Goal: Task Accomplishment & Management: Complete application form

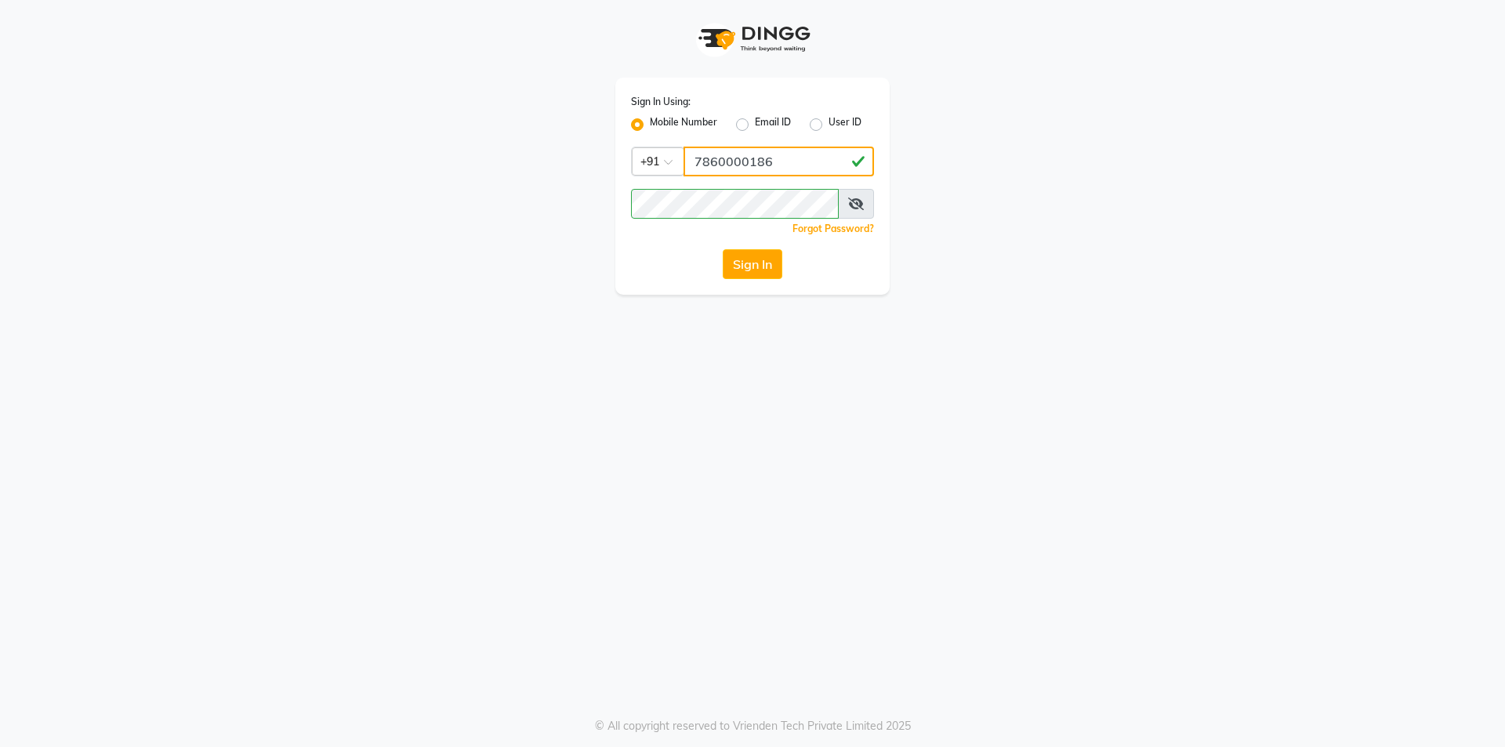
click at [773, 162] on input "7860000186" at bounding box center [779, 162] width 191 height 30
type input "7860000795"
click at [740, 267] on button "Sign In" at bounding box center [753, 264] width 60 height 30
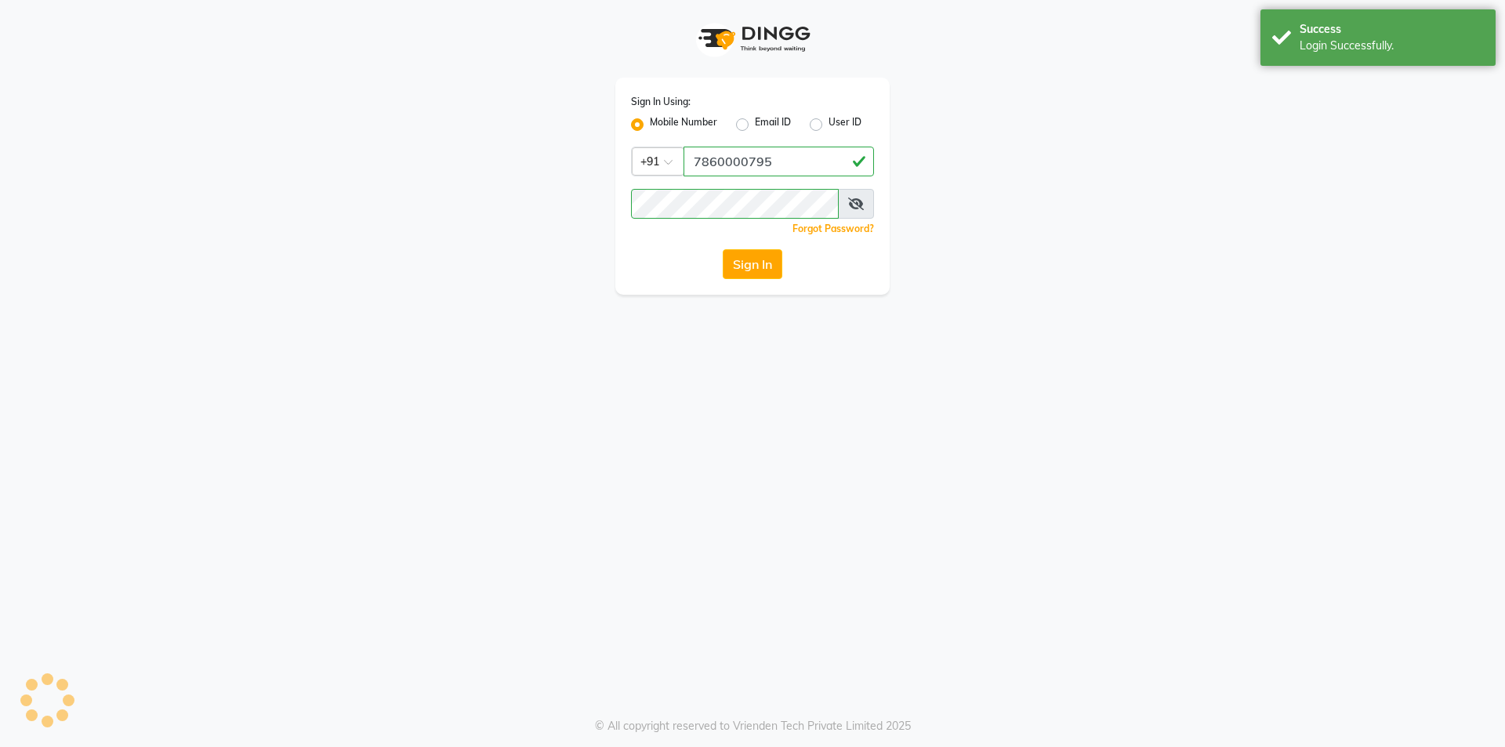
select select "service"
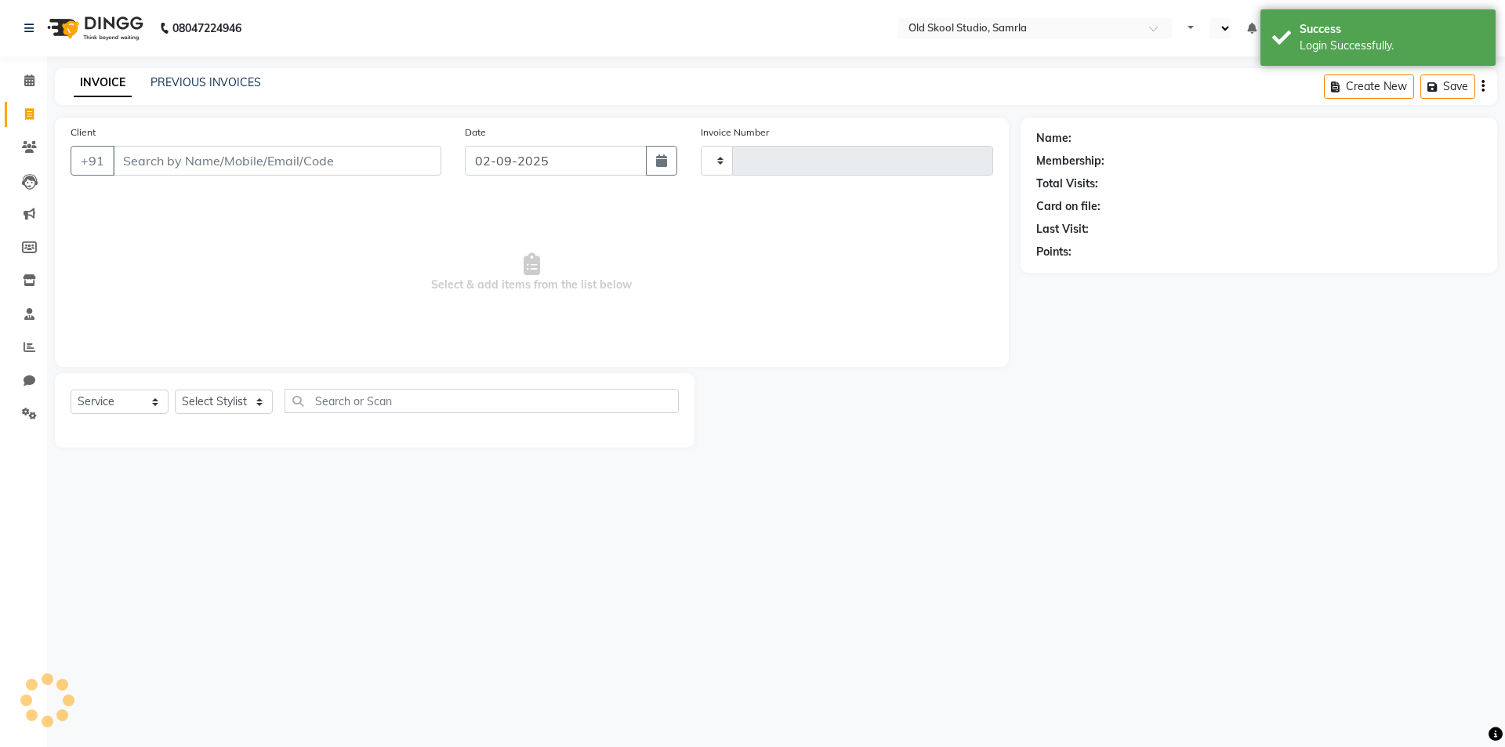
type input "0337"
select select "en"
select select "8041"
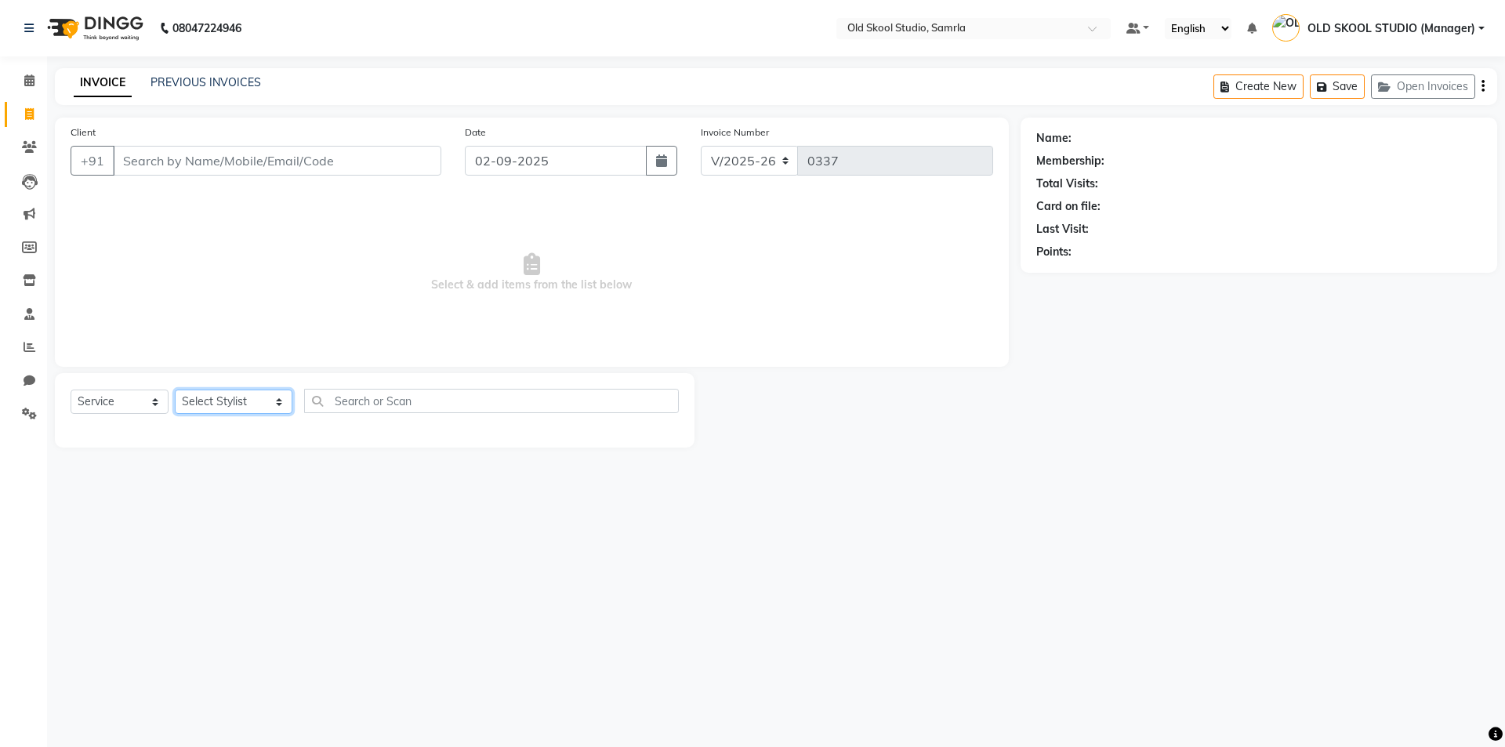
click at [263, 409] on select "Select Stylist [PERSON_NAME] kiran [PERSON_NAME] [PERSON_NAME] OLD SKOOL STUDIO…" at bounding box center [234, 402] width 118 height 24
select select "85585"
click at [175, 390] on select "Select Stylist [PERSON_NAME] kiran [PERSON_NAME] [PERSON_NAME] OLD SKOOL STUDIO…" at bounding box center [234, 402] width 118 height 24
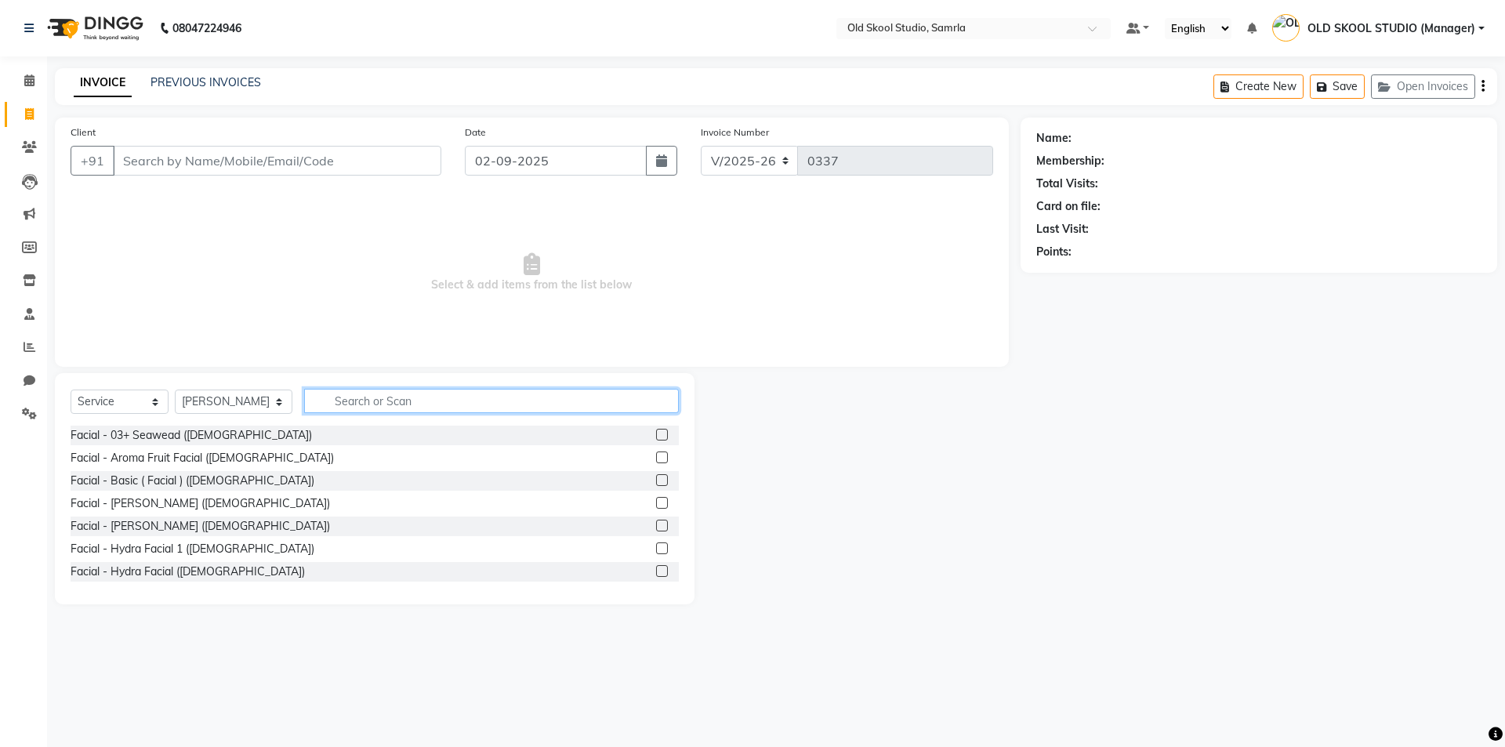
click at [427, 402] on input "text" at bounding box center [491, 401] width 375 height 24
type input "sh"
click at [656, 500] on label at bounding box center [662, 503] width 12 height 12
click at [656, 500] on input "checkbox" at bounding box center [661, 504] width 10 height 10
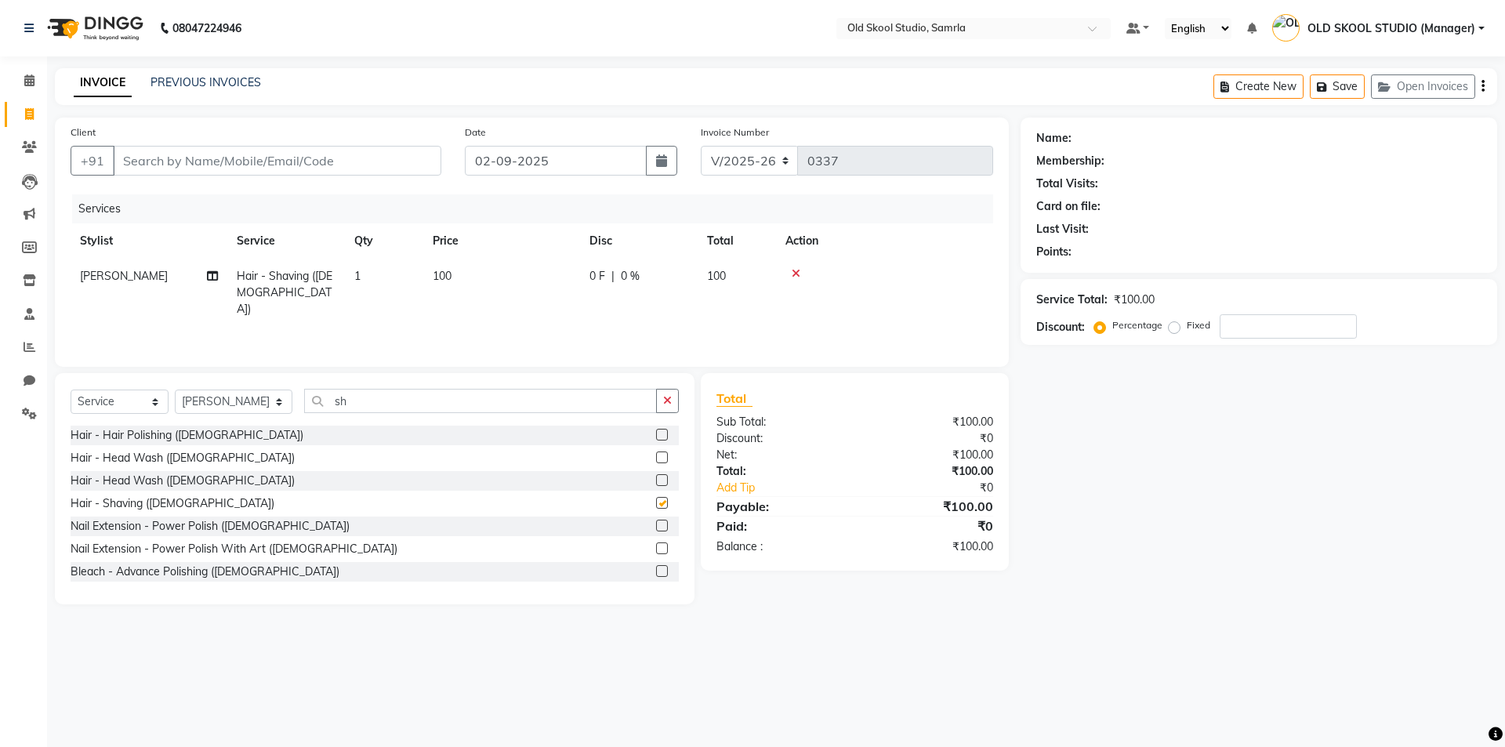
checkbox input "false"
click at [668, 414] on div "Select Service Product Membership Package Voucher Prepaid Gift Card Select Styl…" at bounding box center [375, 407] width 608 height 37
click at [665, 400] on icon "button" at bounding box center [667, 400] width 9 height 11
click at [133, 118] on div "Client +91 Date [DATE] Invoice Number V/2025 V/[PHONE_NUMBER] Services Stylist …" at bounding box center [532, 242] width 954 height 249
drag, startPoint x: 781, startPoint y: 264, endPoint x: 742, endPoint y: 227, distance: 53.8
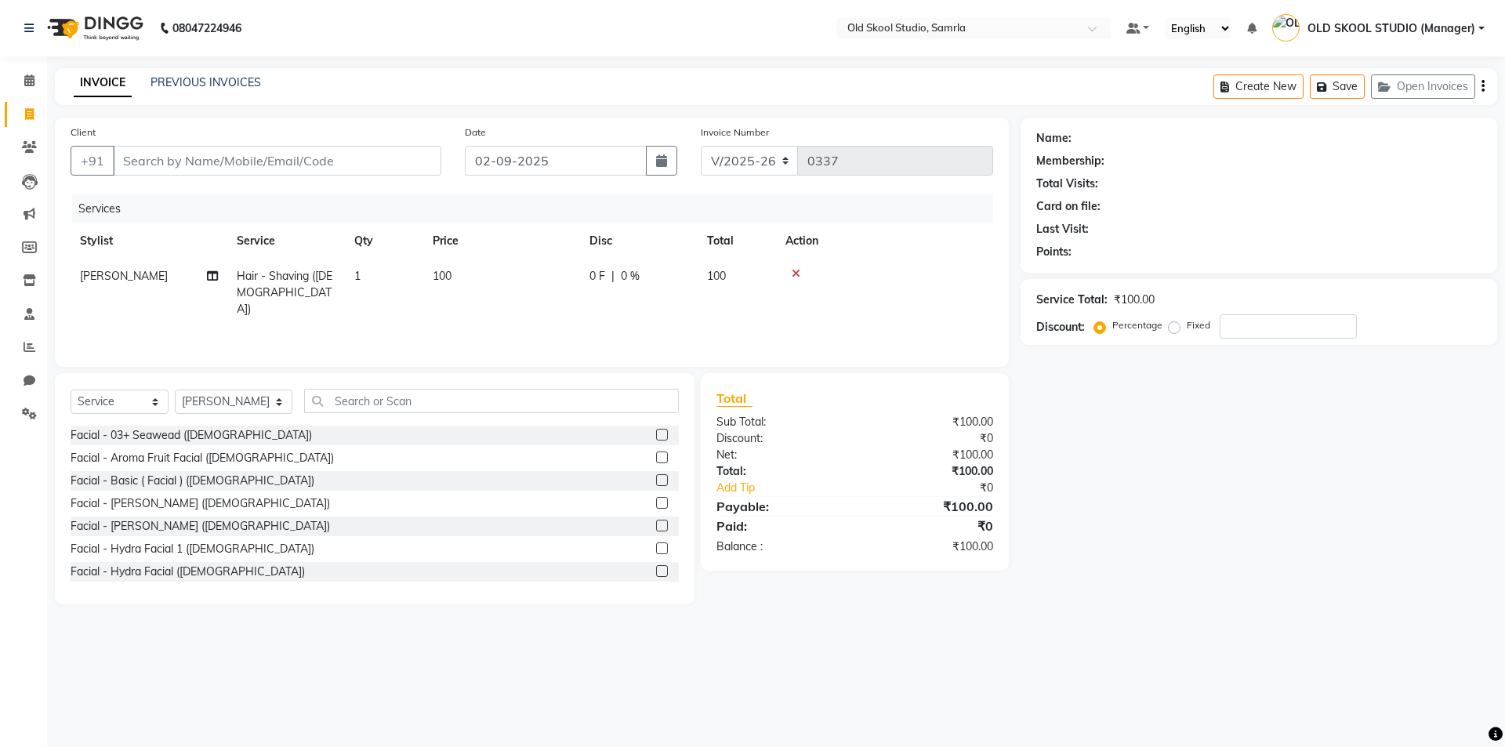
click at [750, 238] on table "Stylist Service Qty Price Disc Total Action [PERSON_NAME] Hair - Shaving ([DEMO…" at bounding box center [532, 275] width 923 height 104
click at [866, 235] on th "Action" at bounding box center [884, 240] width 217 height 35
click at [613, 406] on input "text" at bounding box center [491, 401] width 375 height 24
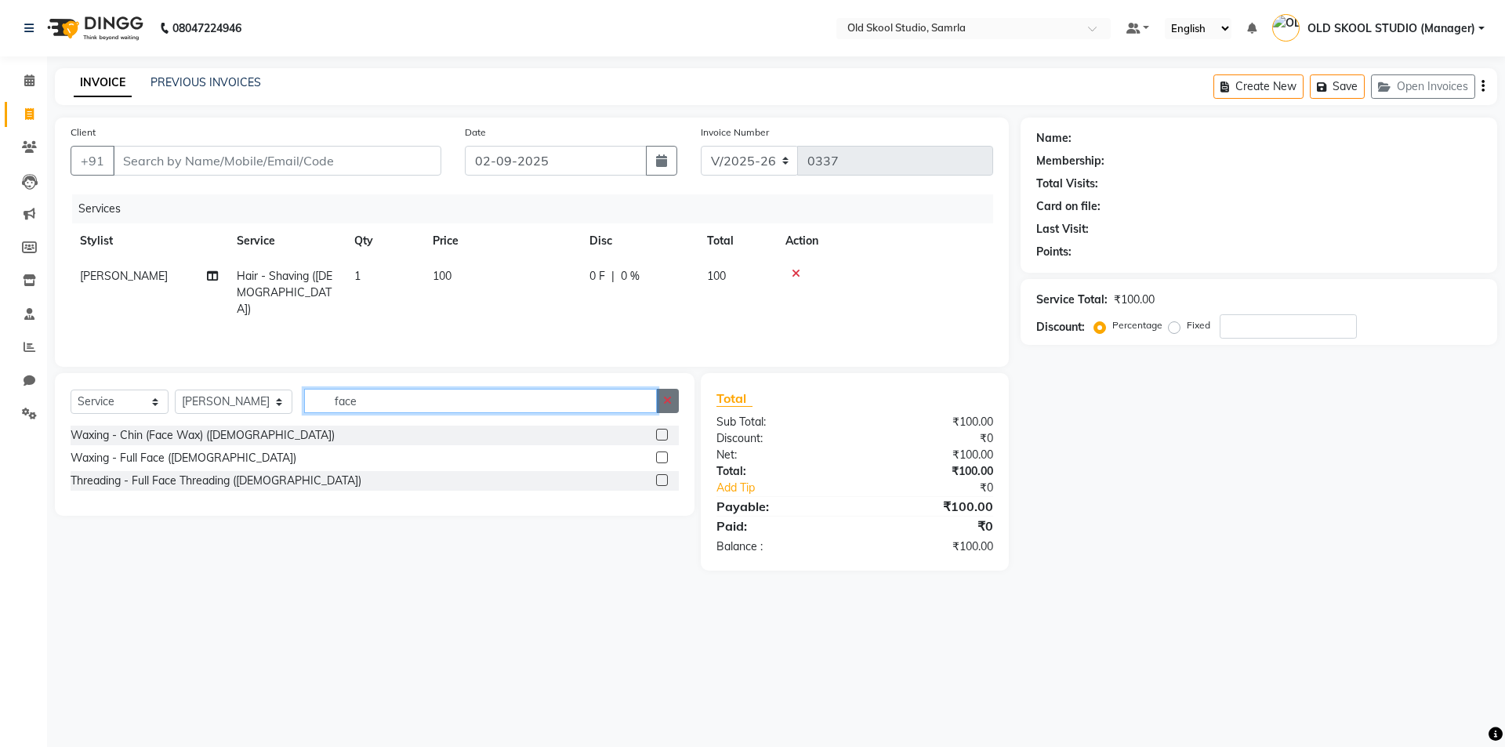
type input "face"
click at [667, 397] on icon "button" at bounding box center [667, 400] width 9 height 11
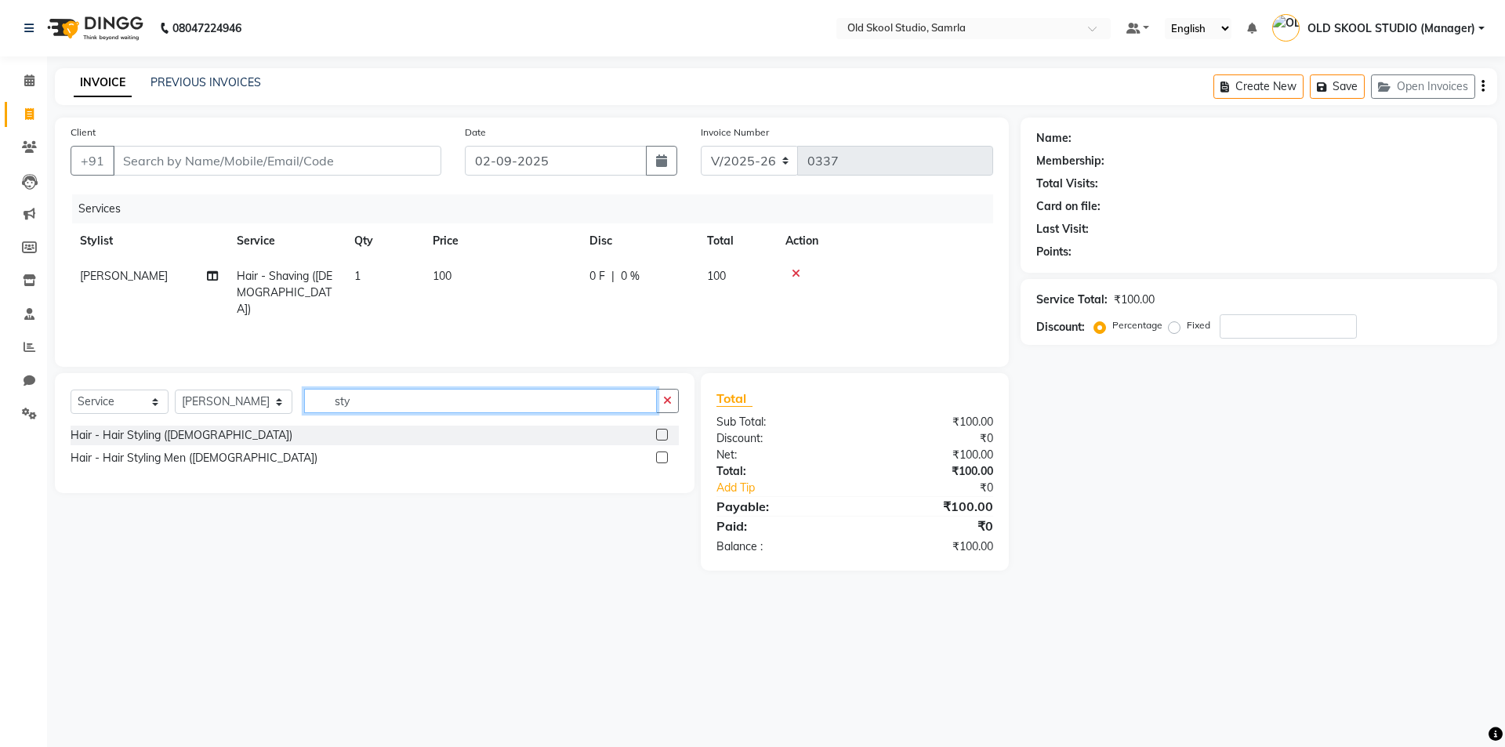
type input "sty"
click at [665, 454] on label at bounding box center [662, 458] width 12 height 12
click at [665, 454] on input "checkbox" at bounding box center [661, 458] width 10 height 10
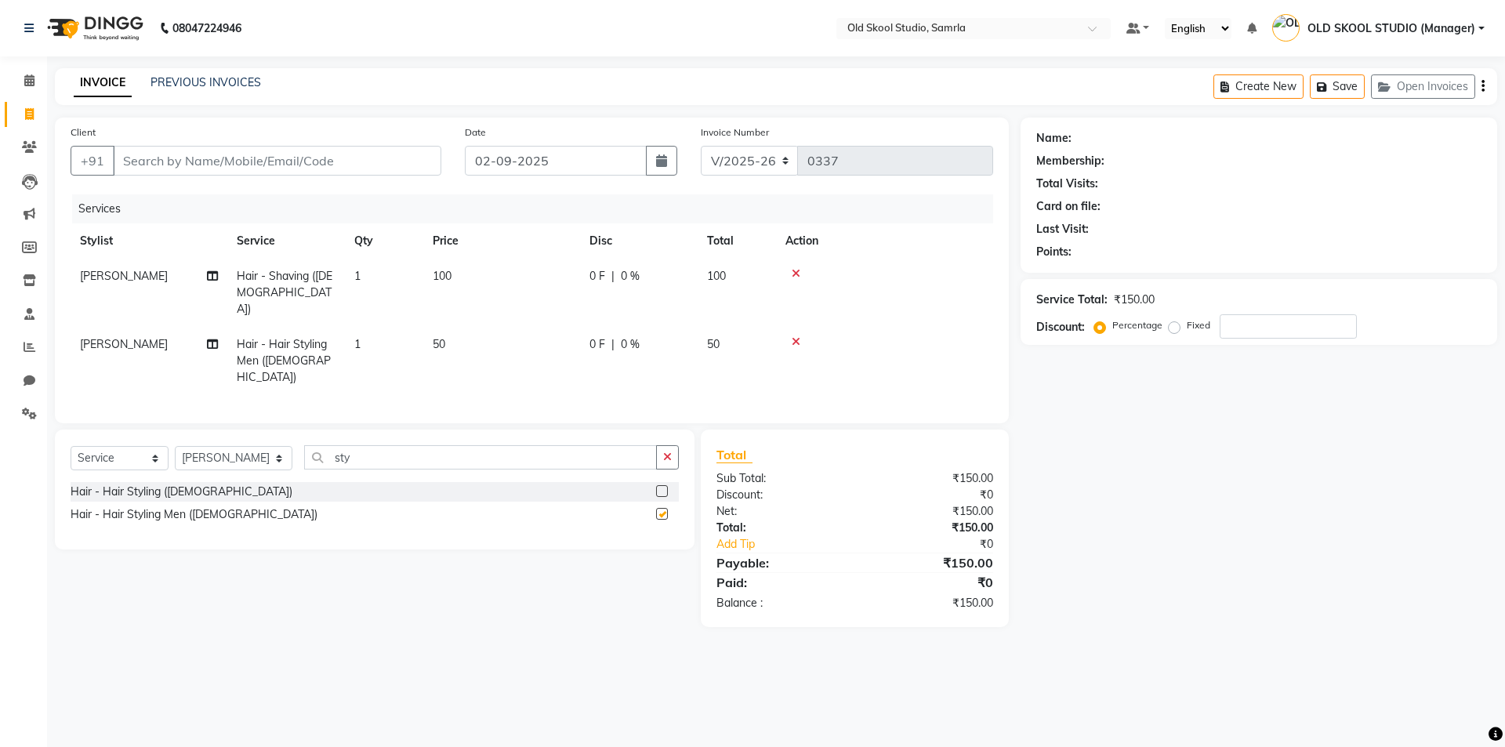
checkbox input "false"
click at [413, 151] on input "Client" at bounding box center [277, 161] width 329 height 30
type input "9"
type input "0"
drag, startPoint x: 121, startPoint y: 160, endPoint x: 212, endPoint y: 163, distance: 91.0
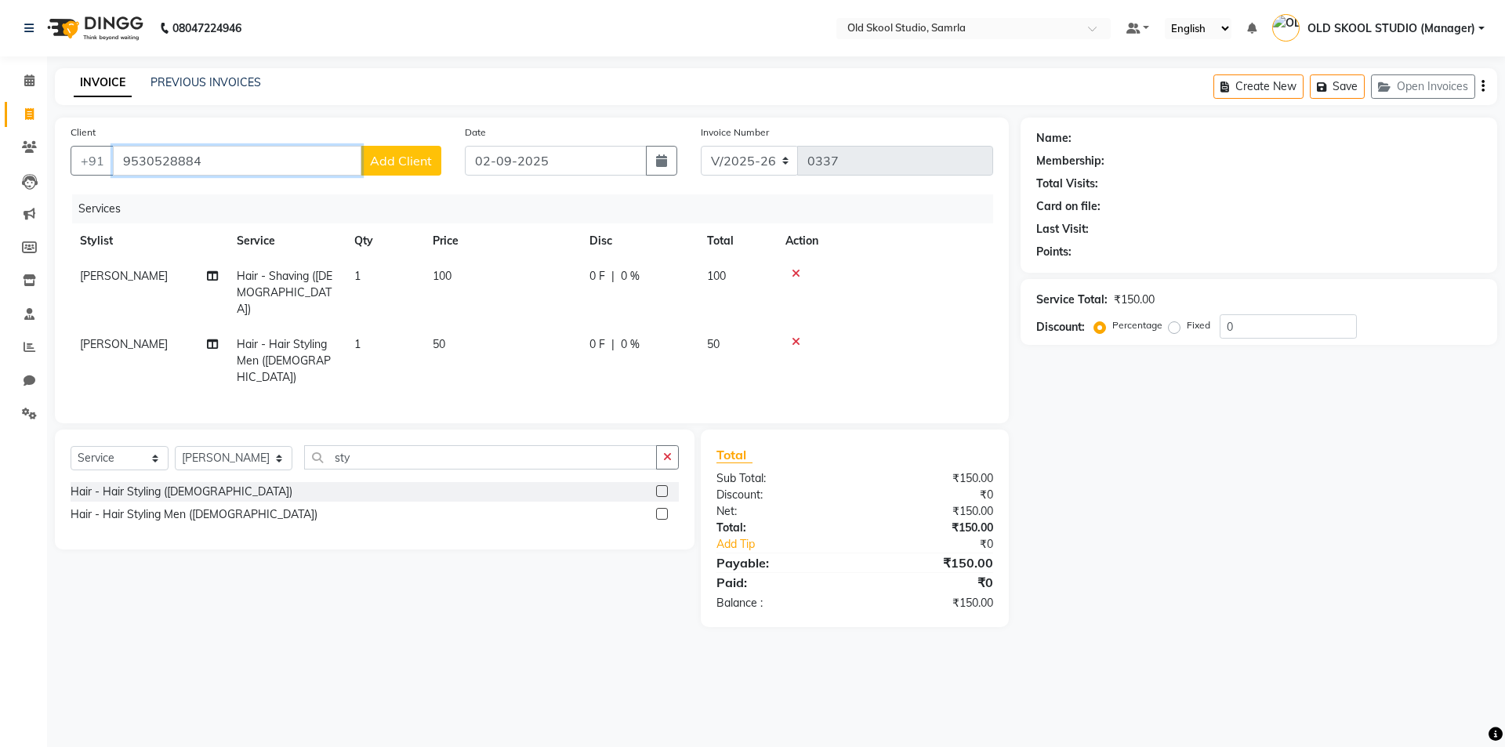
click at [212, 163] on input "9530528884" at bounding box center [237, 161] width 249 height 30
click at [219, 150] on input "9530528884" at bounding box center [237, 161] width 249 height 30
type input "9530528884"
click at [407, 152] on button "Add Client" at bounding box center [401, 161] width 81 height 30
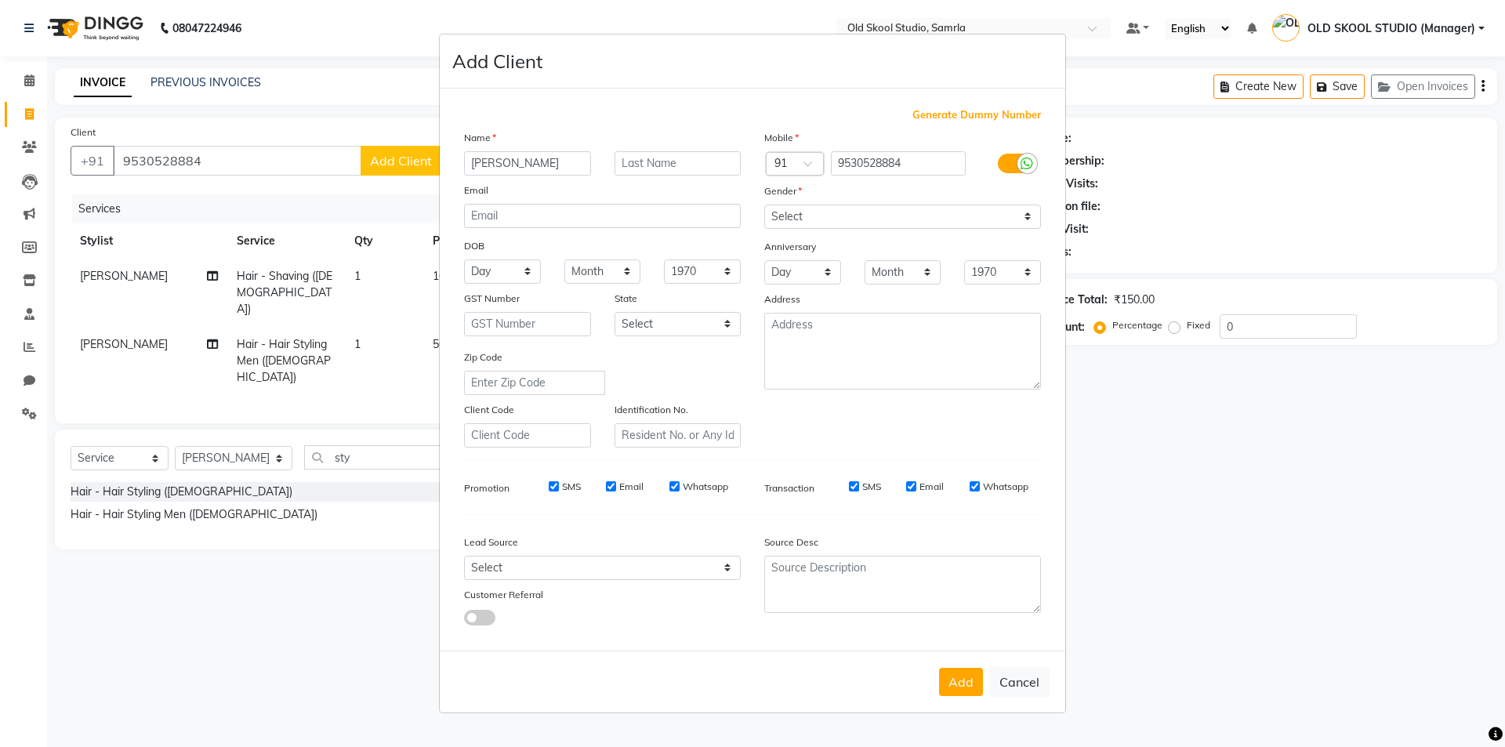
type input "[PERSON_NAME]"
click at [884, 213] on select "Select [DEMOGRAPHIC_DATA] [DEMOGRAPHIC_DATA] Other Prefer Not To Say" at bounding box center [903, 217] width 277 height 24
select select "[DEMOGRAPHIC_DATA]"
click at [765, 205] on select "Select [DEMOGRAPHIC_DATA] [DEMOGRAPHIC_DATA] Other Prefer Not To Say" at bounding box center [903, 217] width 277 height 24
click at [966, 679] on button "Add" at bounding box center [961, 682] width 44 height 28
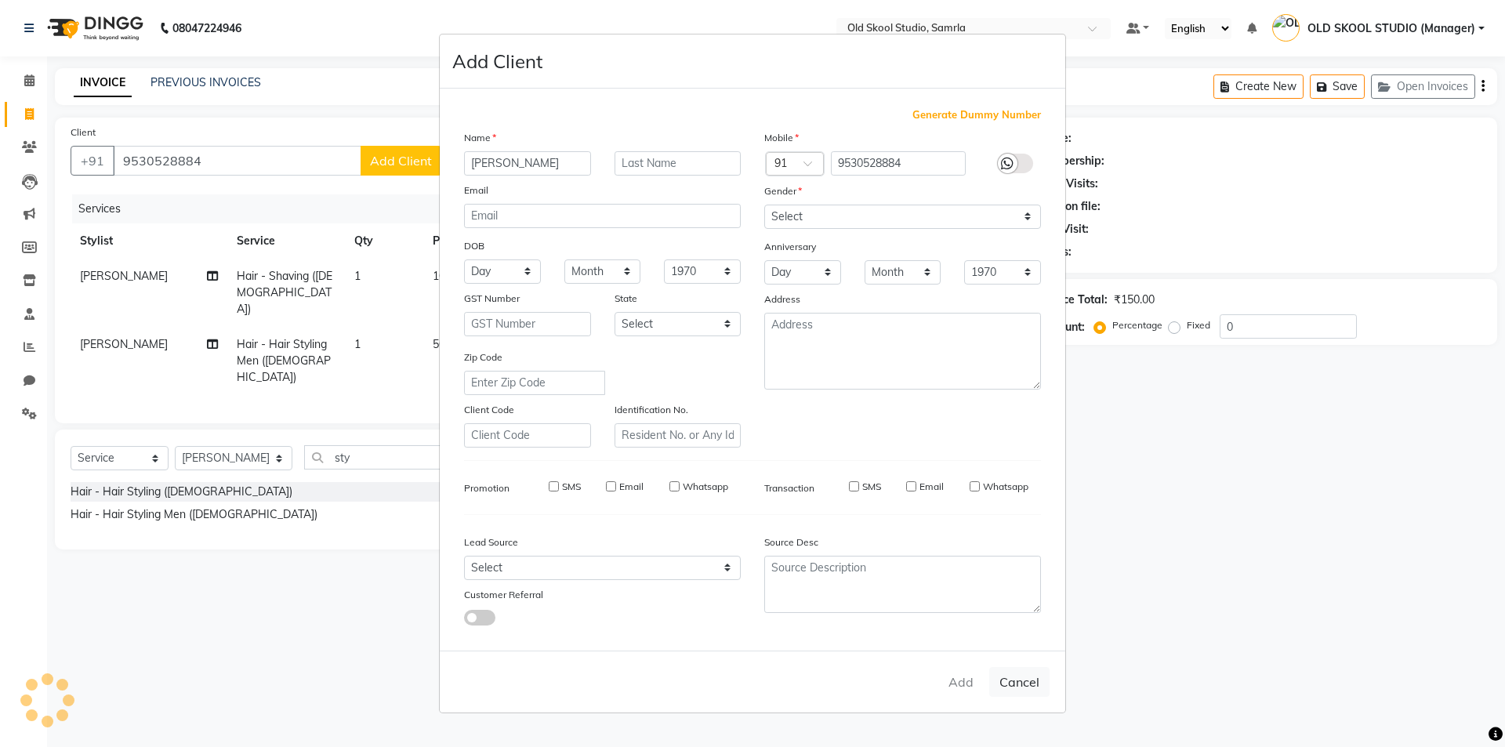
select select
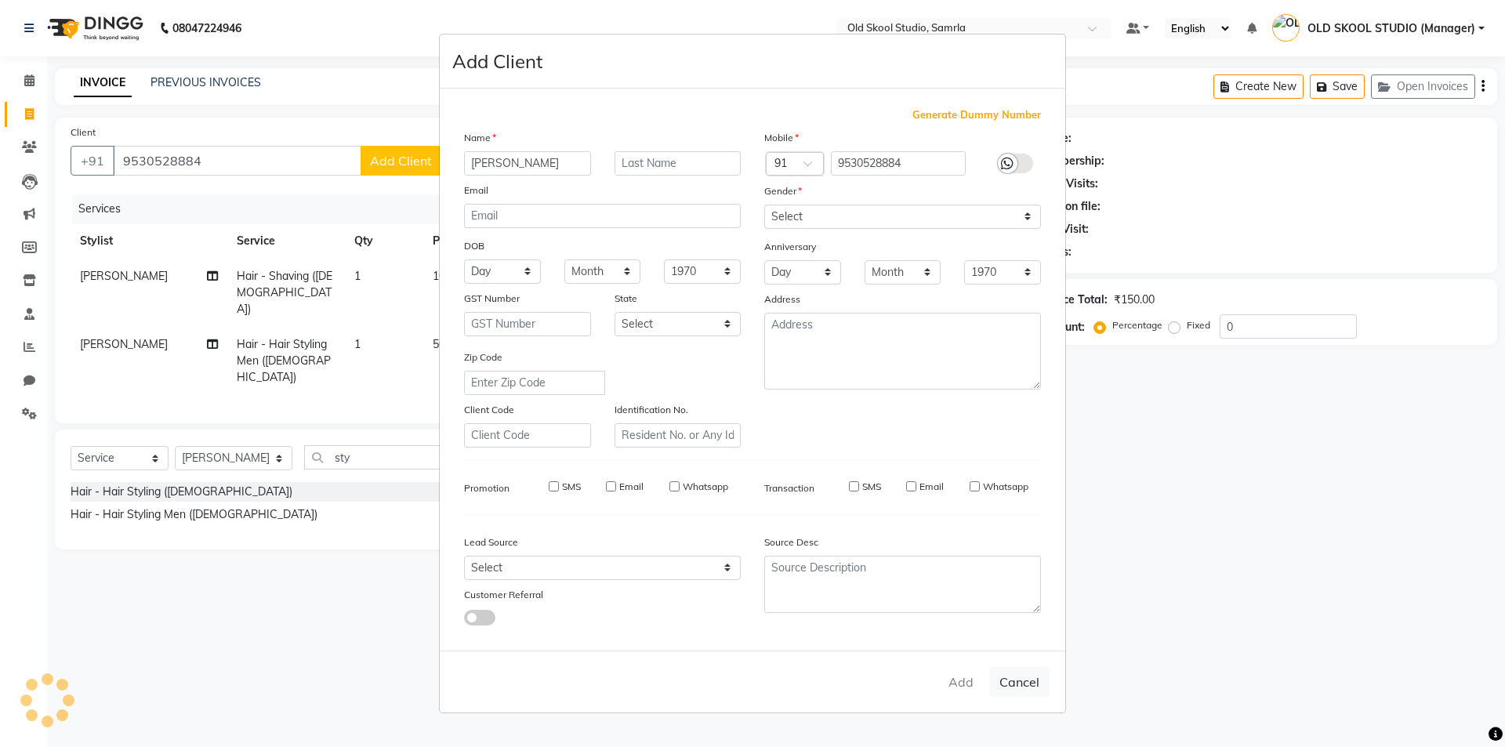
select select
checkbox input "false"
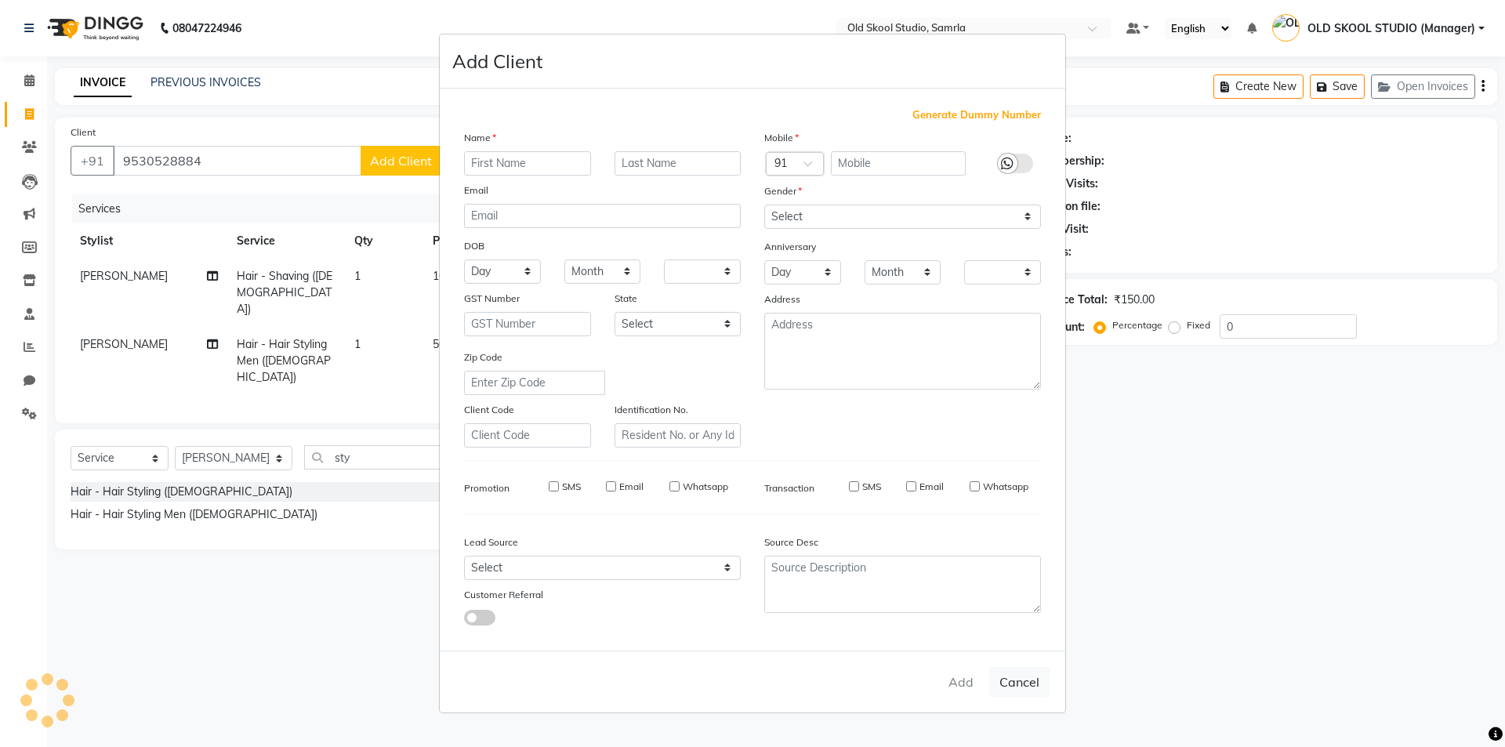
checkbox input "false"
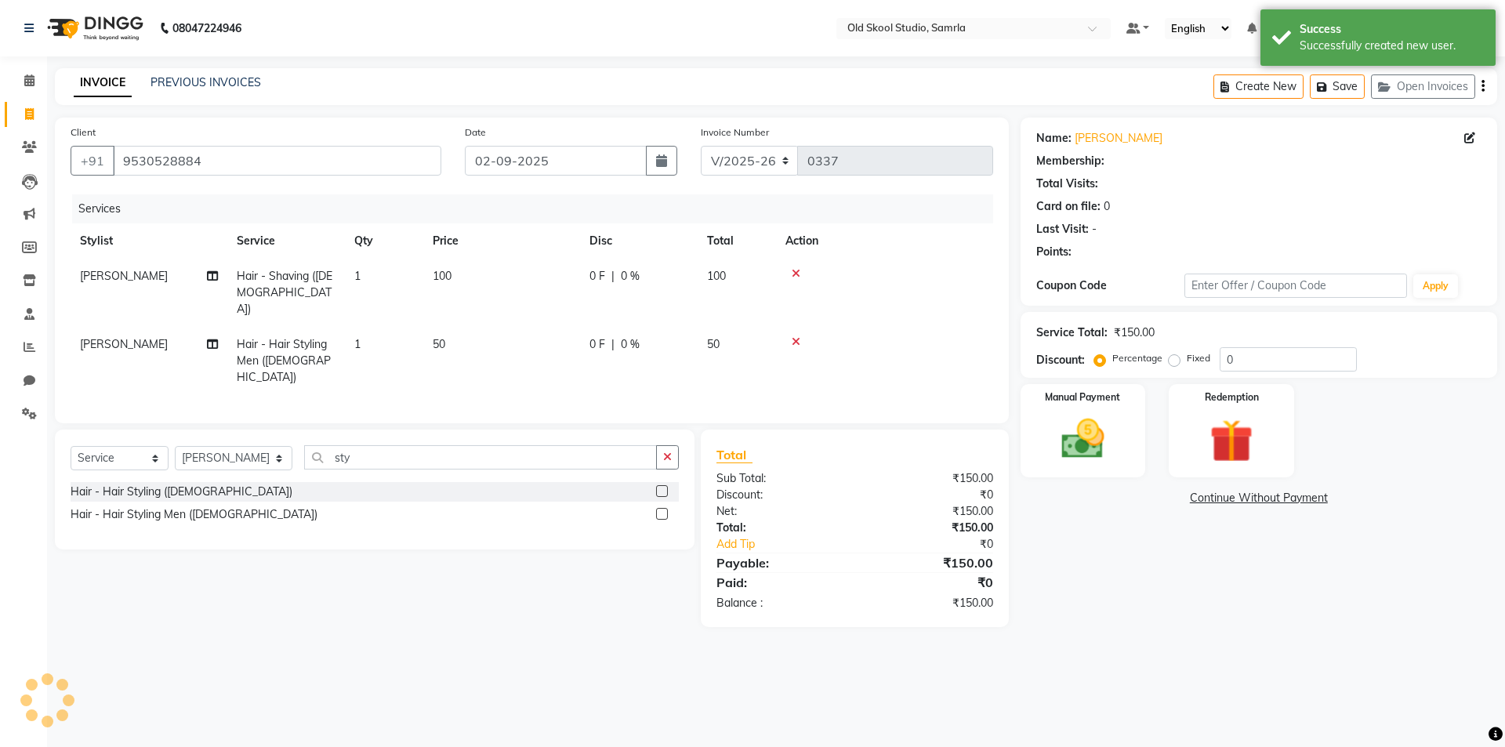
select select "1: Object"
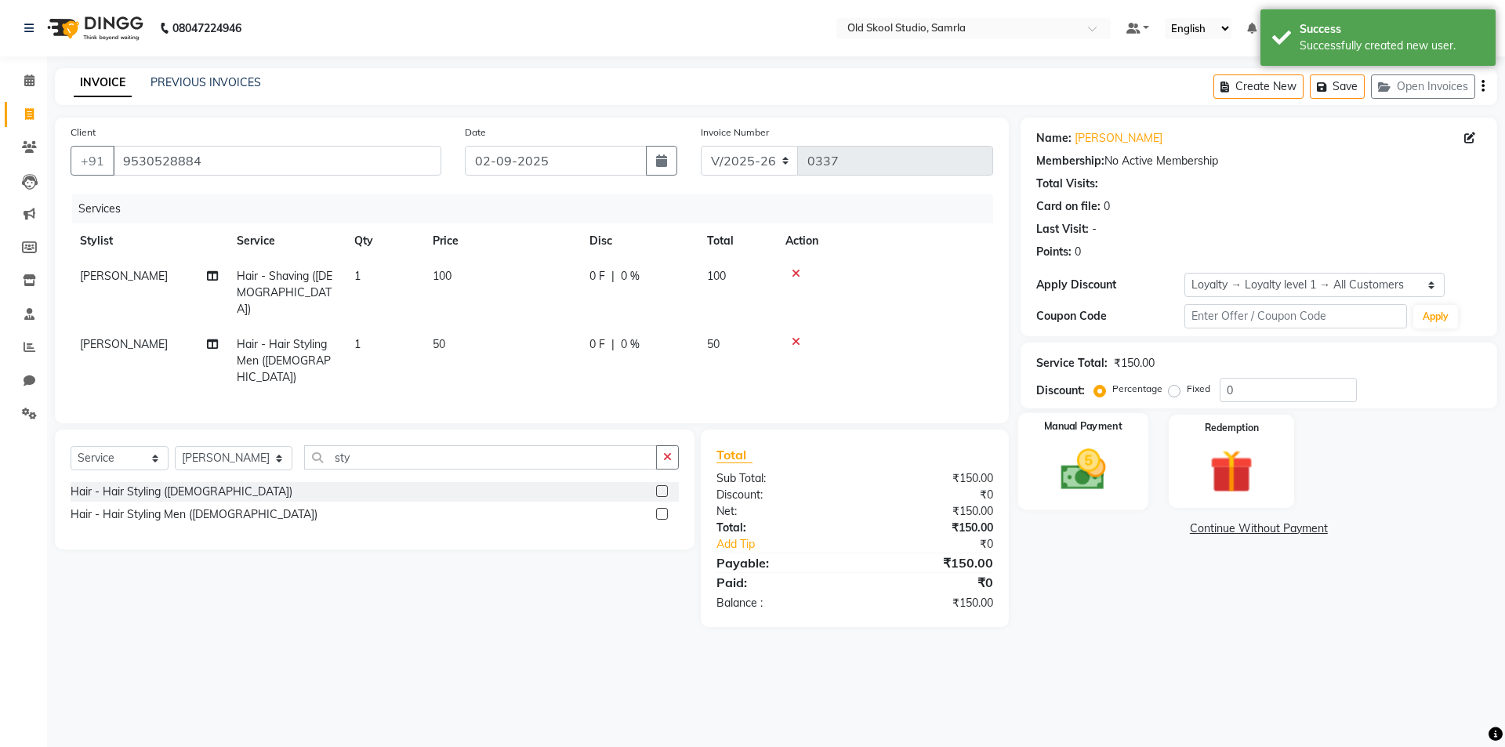
click at [1081, 452] on img at bounding box center [1083, 470] width 73 height 52
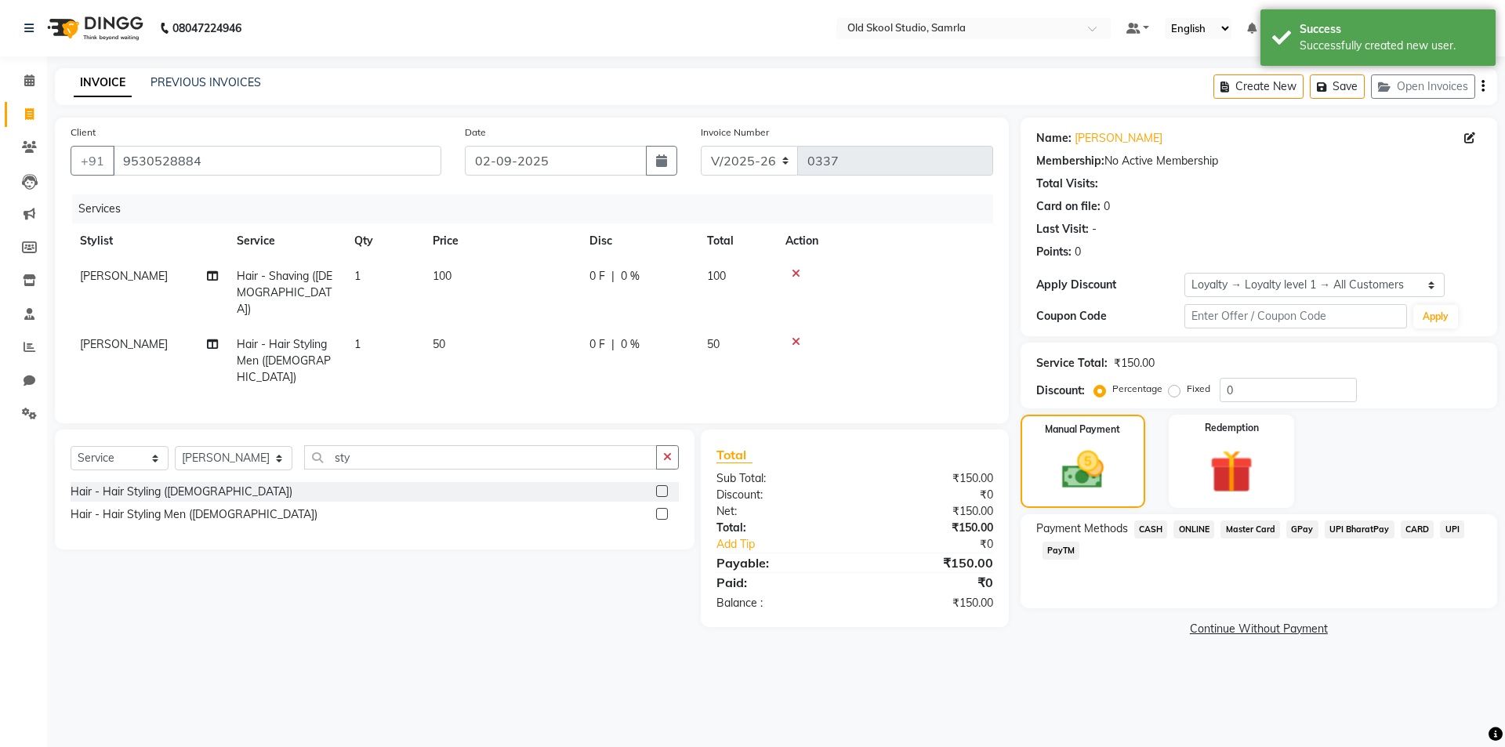
click at [1189, 532] on span "ONLINE" at bounding box center [1194, 530] width 41 height 18
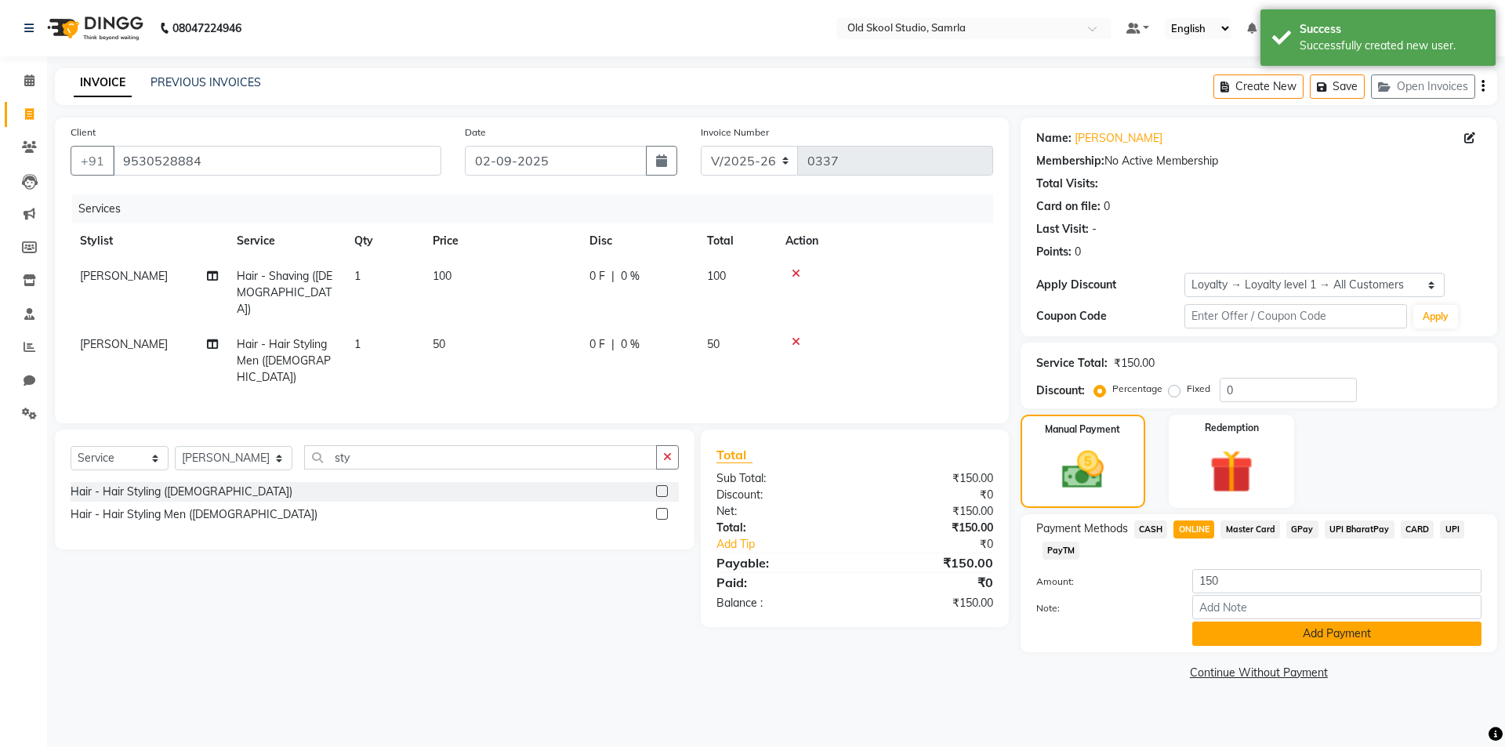
click at [1320, 631] on button "Add Payment" at bounding box center [1337, 634] width 289 height 24
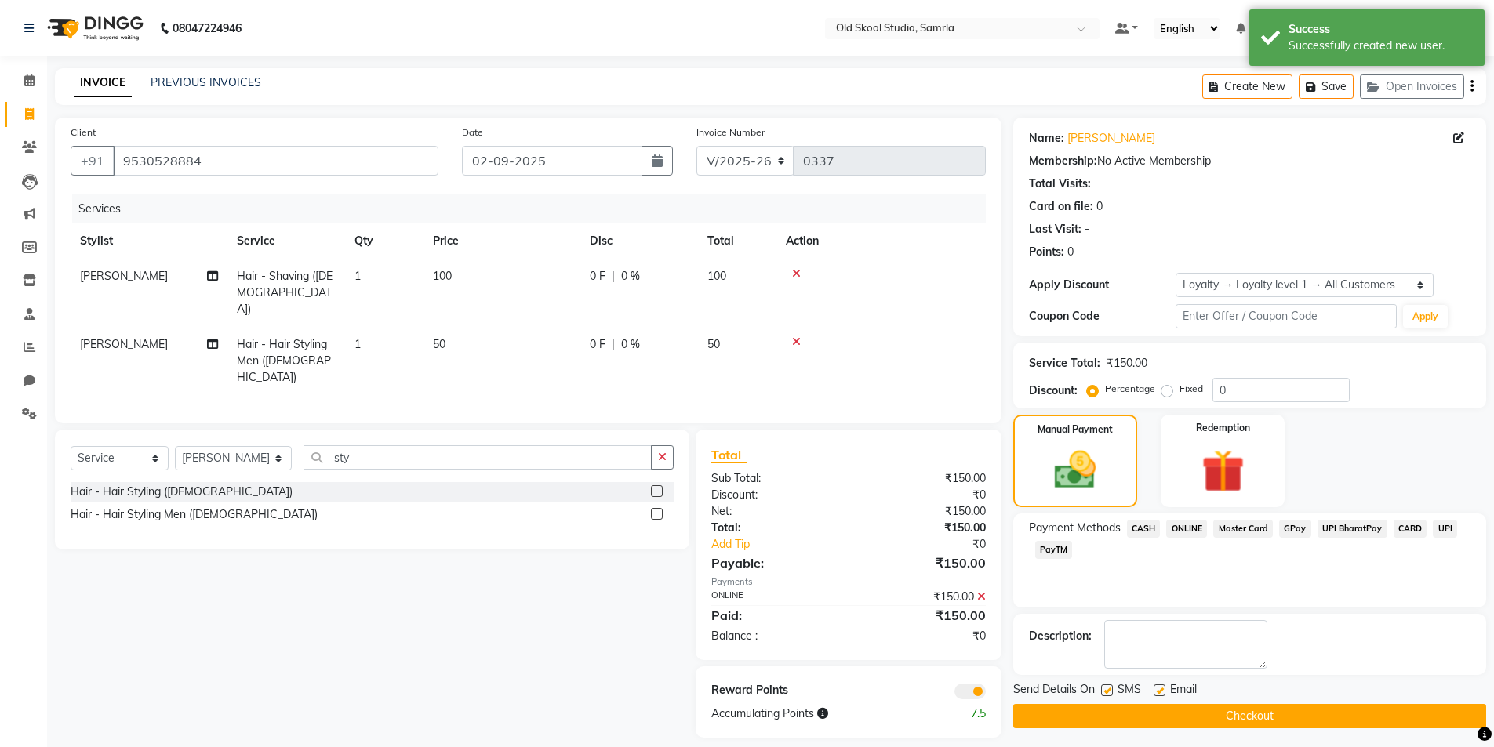
click at [1275, 721] on button "Checkout" at bounding box center [1249, 716] width 473 height 24
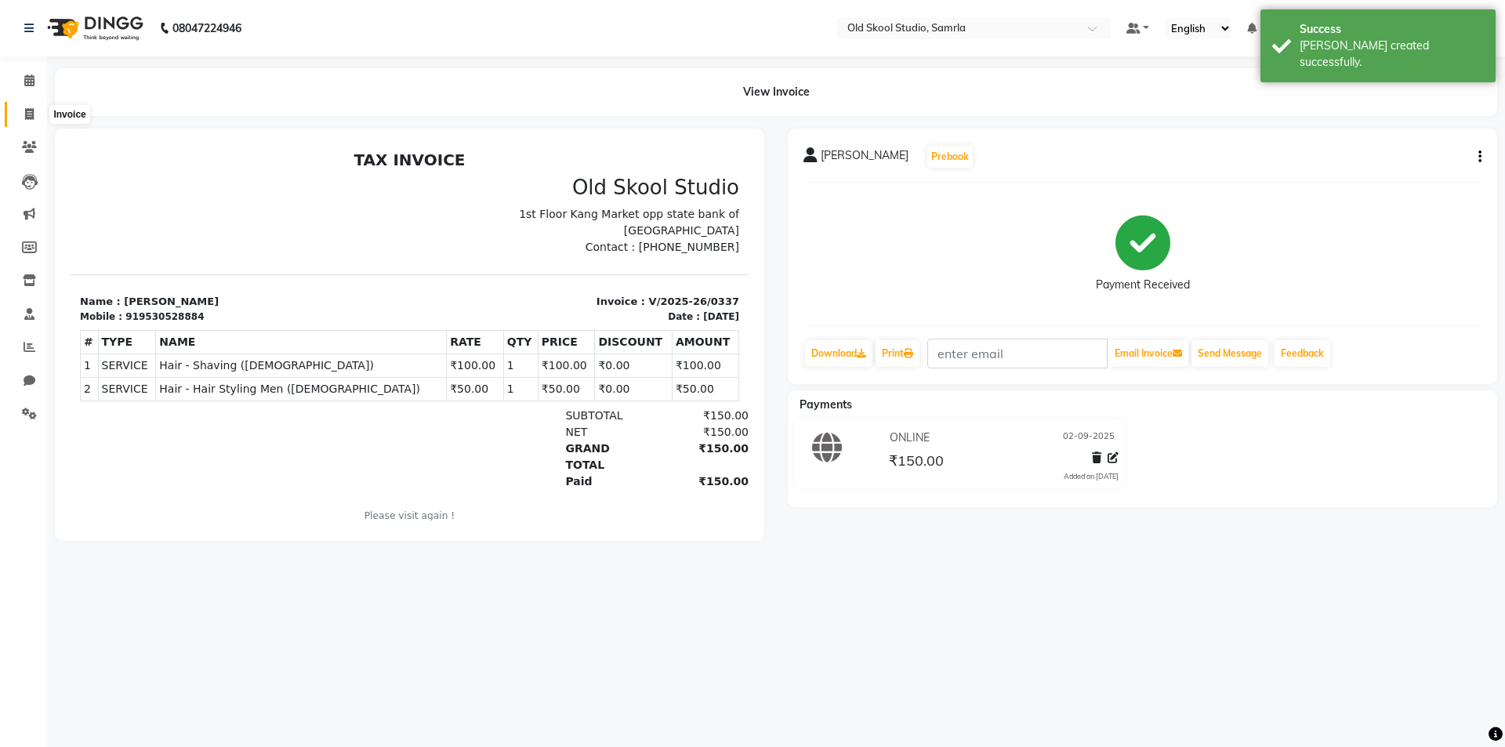
click at [33, 121] on span at bounding box center [29, 115] width 27 height 18
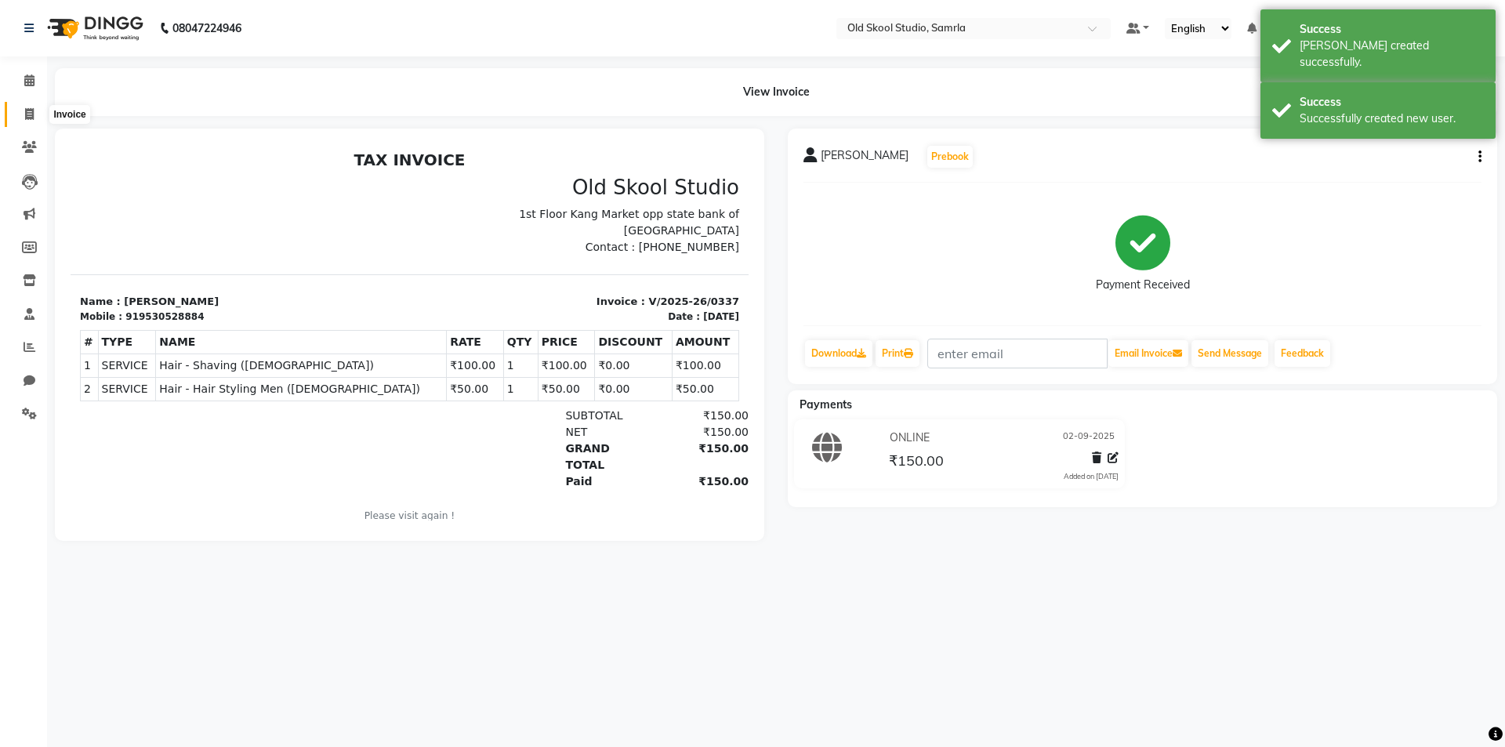
select select "service"
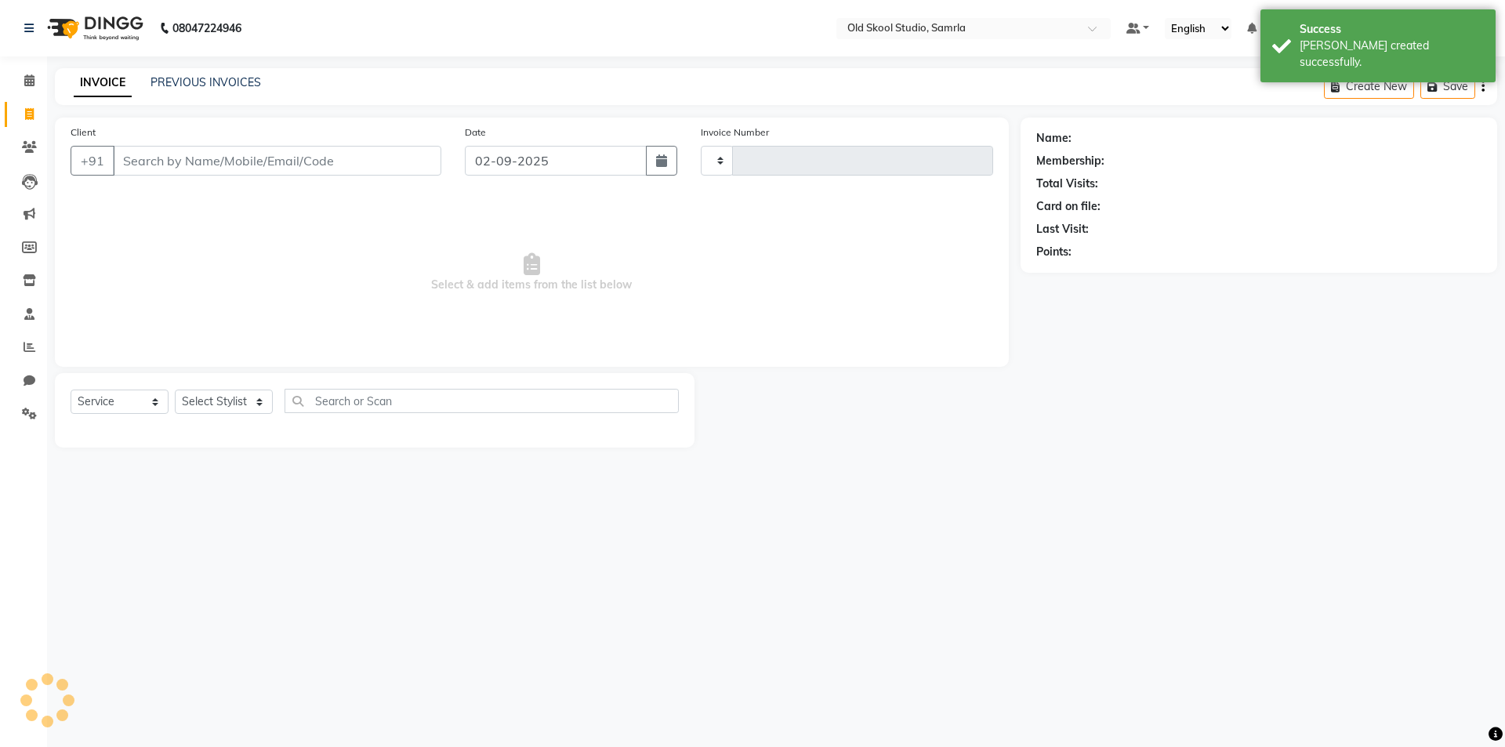
type input "0338"
select select "8041"
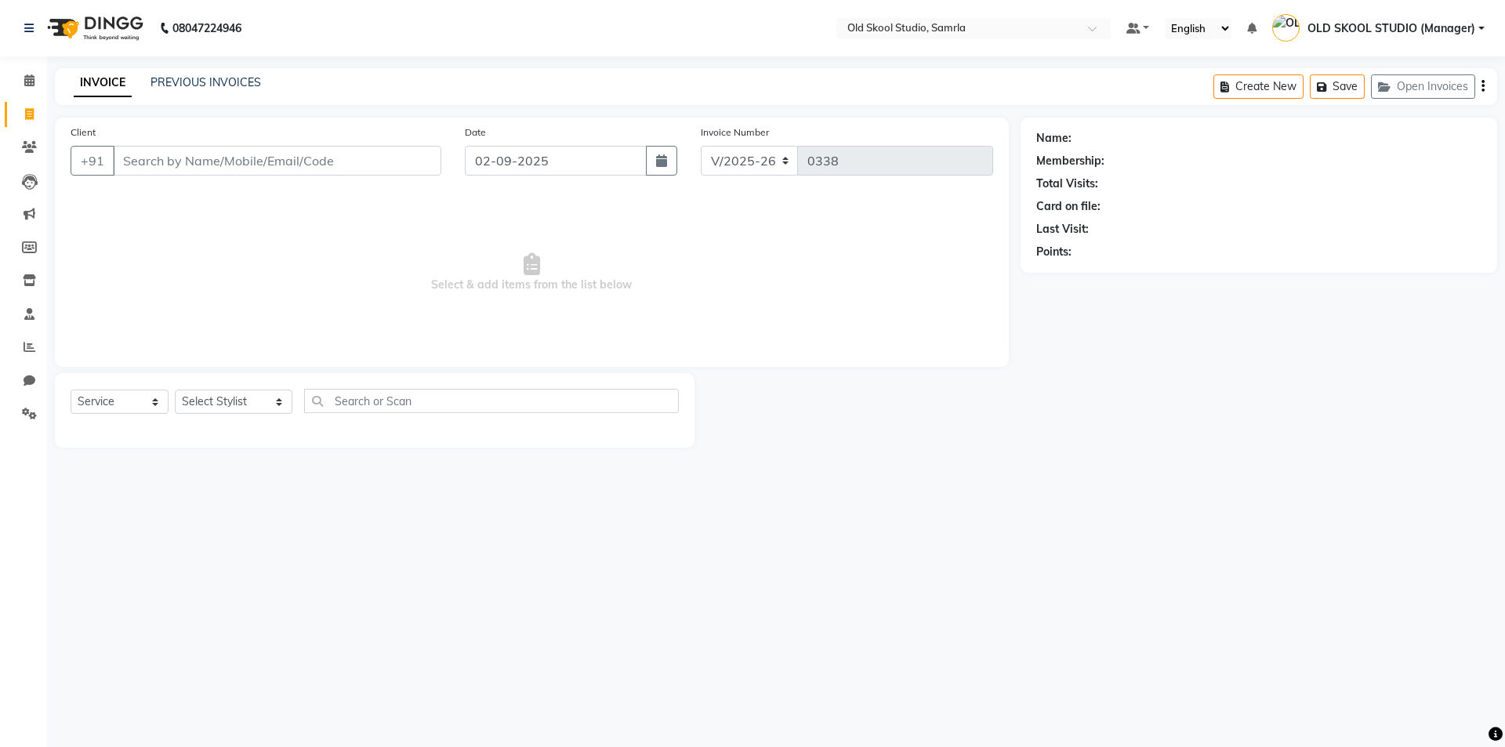
click at [337, 144] on div "Client +91" at bounding box center [256, 156] width 394 height 64
click at [338, 150] on input "Client" at bounding box center [277, 161] width 329 height 30
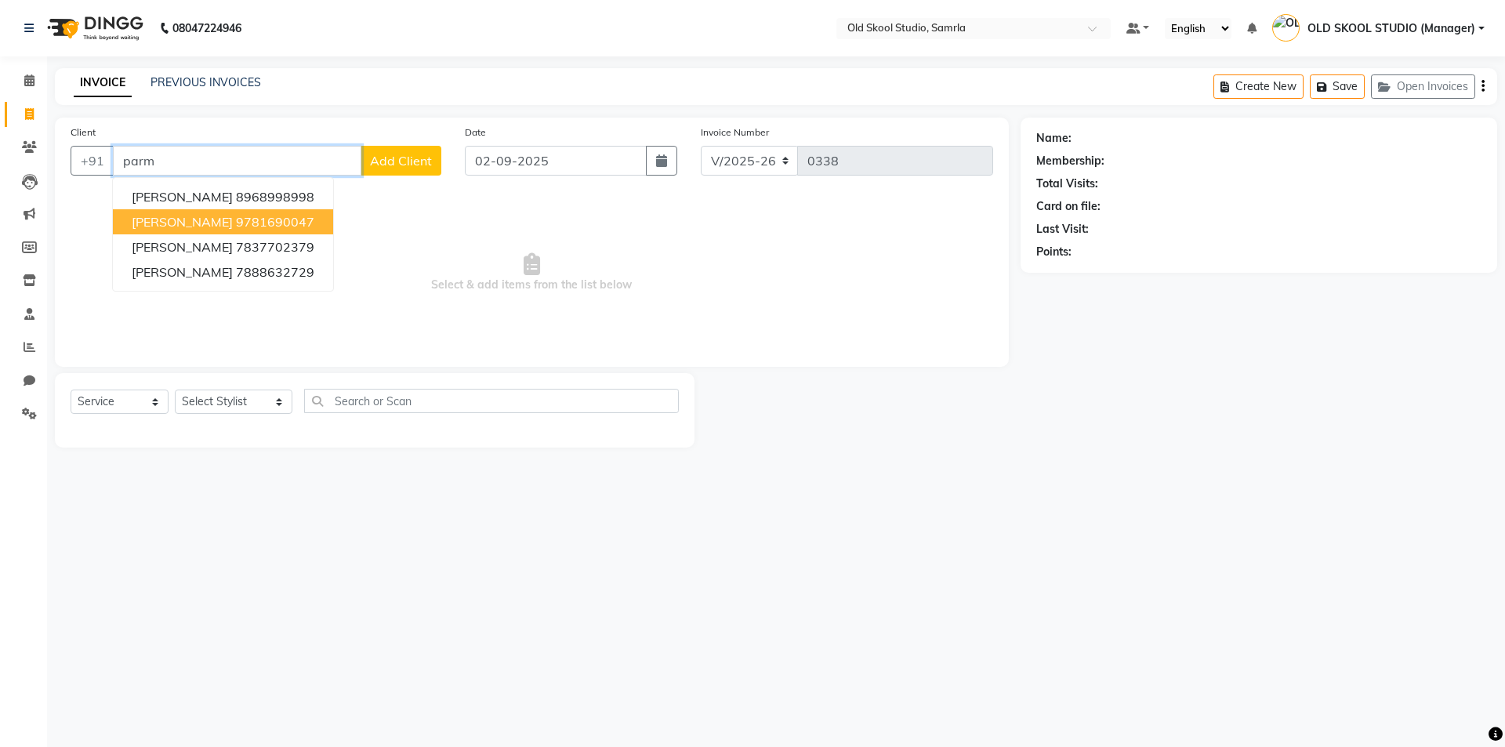
click at [289, 224] on ngb-highlight "9781690047" at bounding box center [275, 222] width 78 height 16
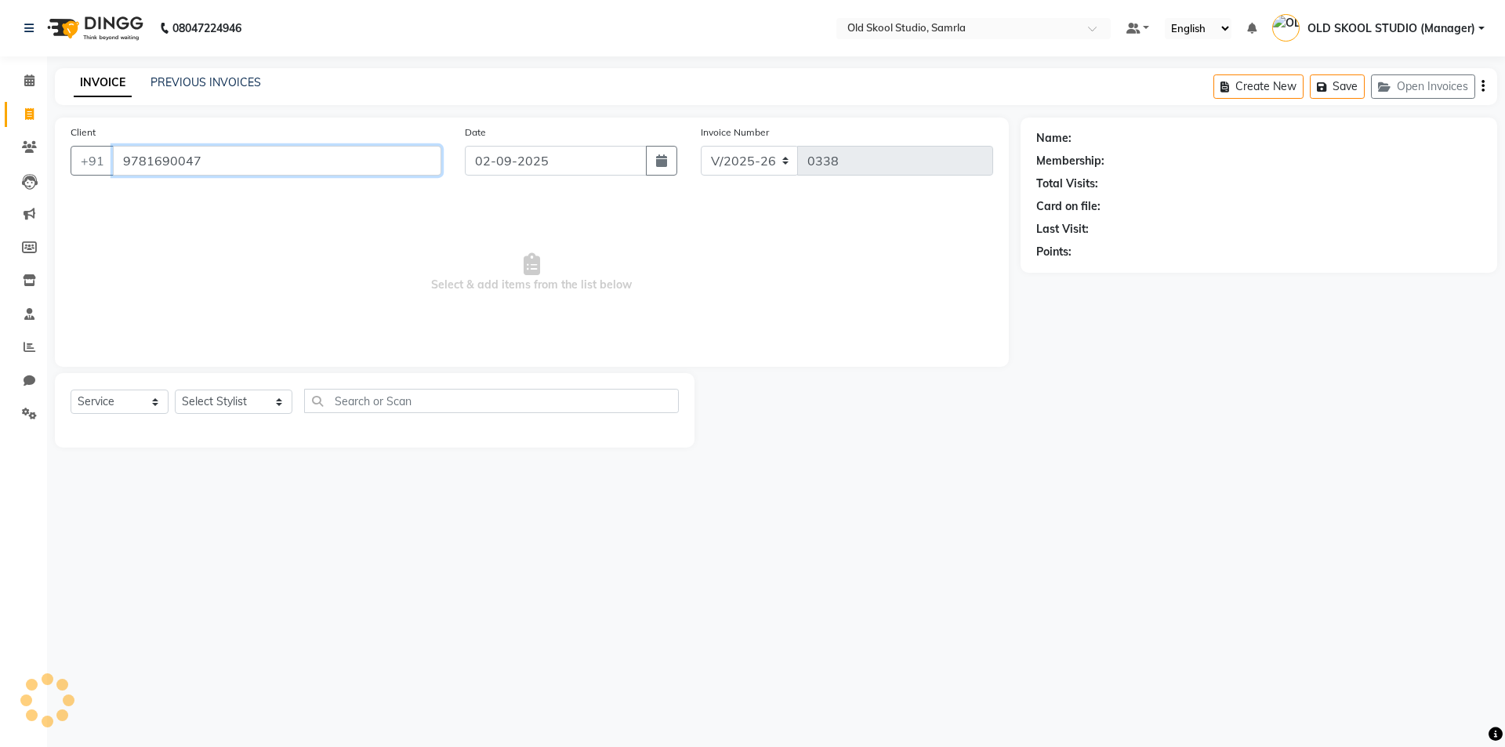
type input "9781690047"
select select "1: Object"
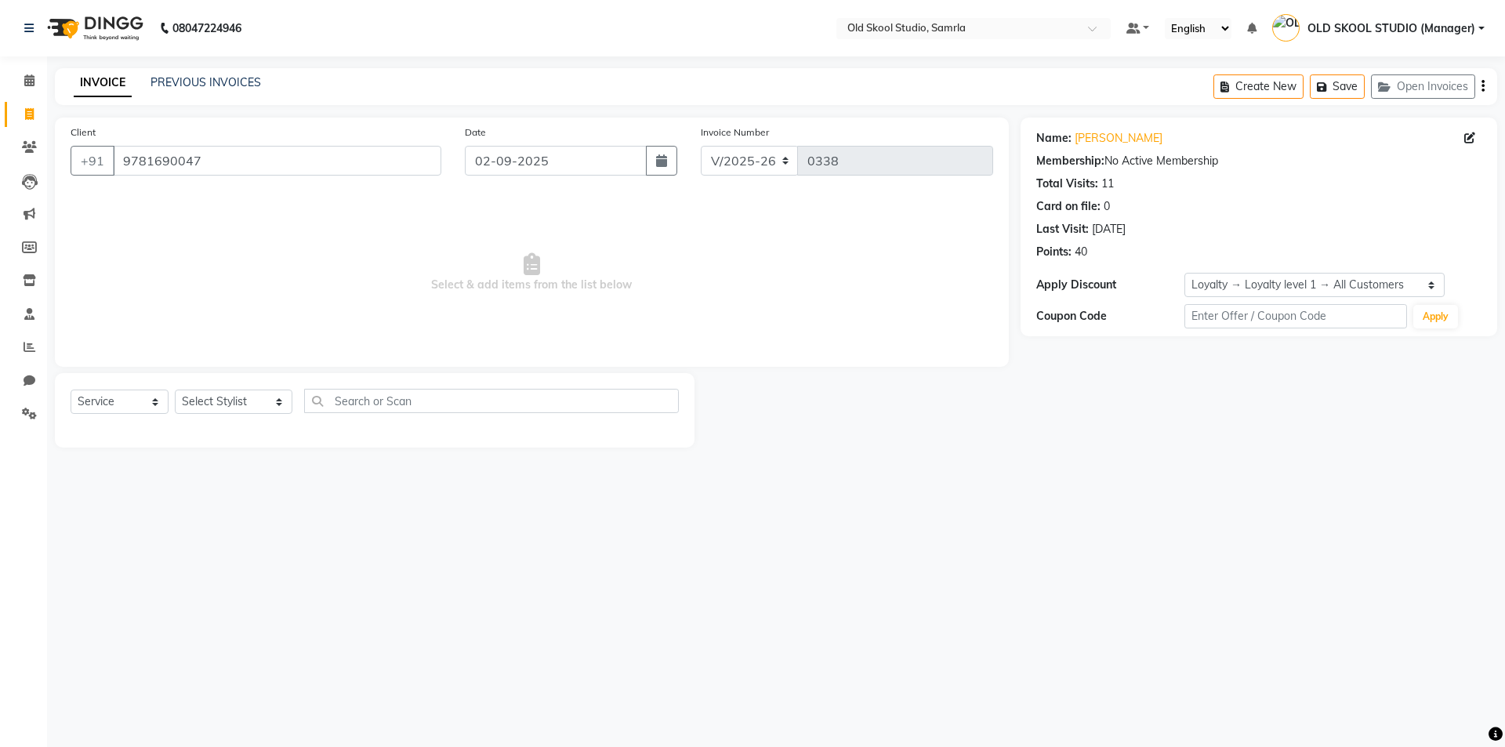
click at [1095, 253] on div "Points: 40" at bounding box center [1259, 252] width 445 height 16
click at [1159, 258] on div "Points: 40" at bounding box center [1259, 252] width 445 height 16
drag, startPoint x: 1159, startPoint y: 258, endPoint x: 1119, endPoint y: 285, distance: 48.1
click at [1119, 285] on div "Apply Discount" at bounding box center [1111, 285] width 148 height 16
click at [1130, 257] on div "Points: 40" at bounding box center [1259, 252] width 445 height 16
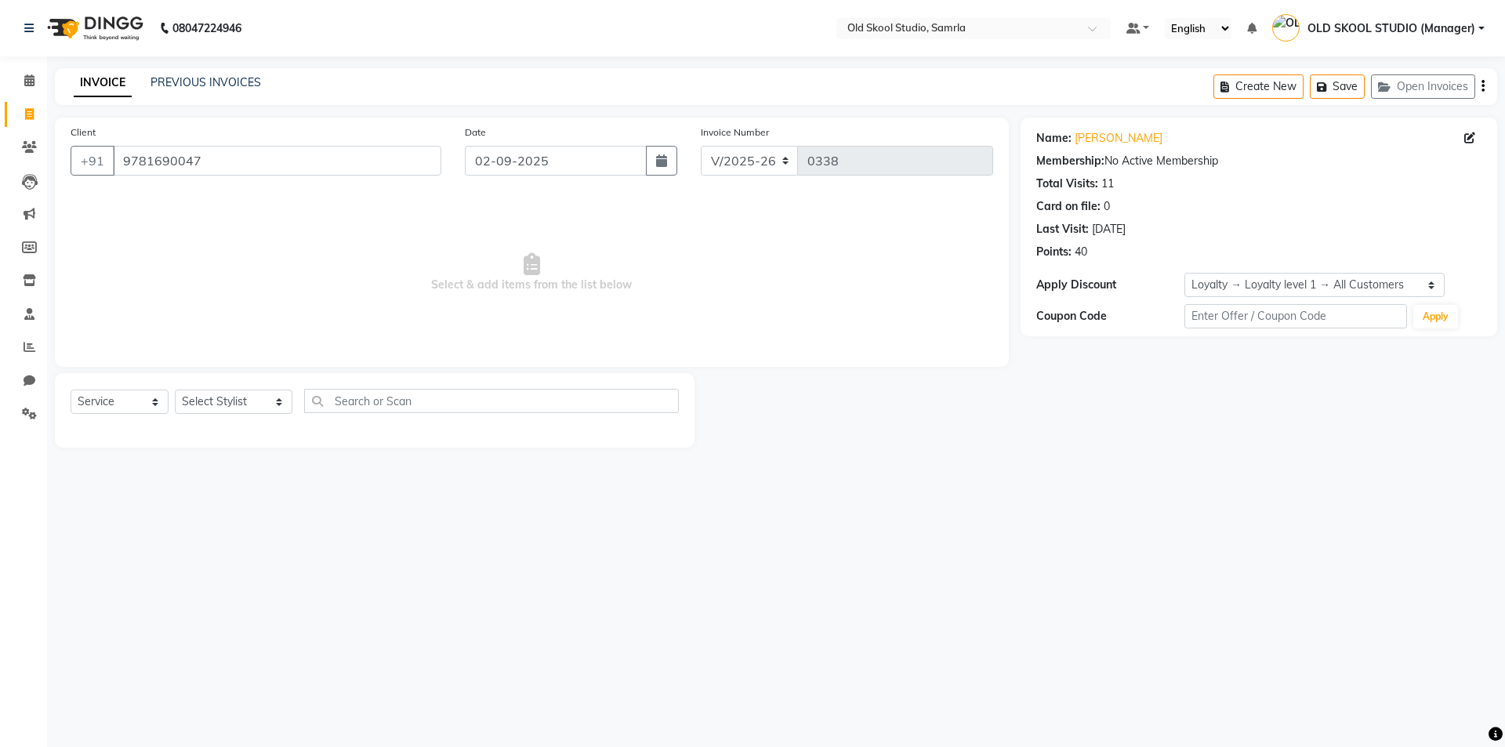
click at [1110, 252] on div "Points: 40" at bounding box center [1259, 252] width 445 height 16
click at [1120, 252] on div "Points: 40" at bounding box center [1259, 252] width 445 height 16
click at [1121, 258] on div "Points: 40" at bounding box center [1259, 252] width 445 height 16
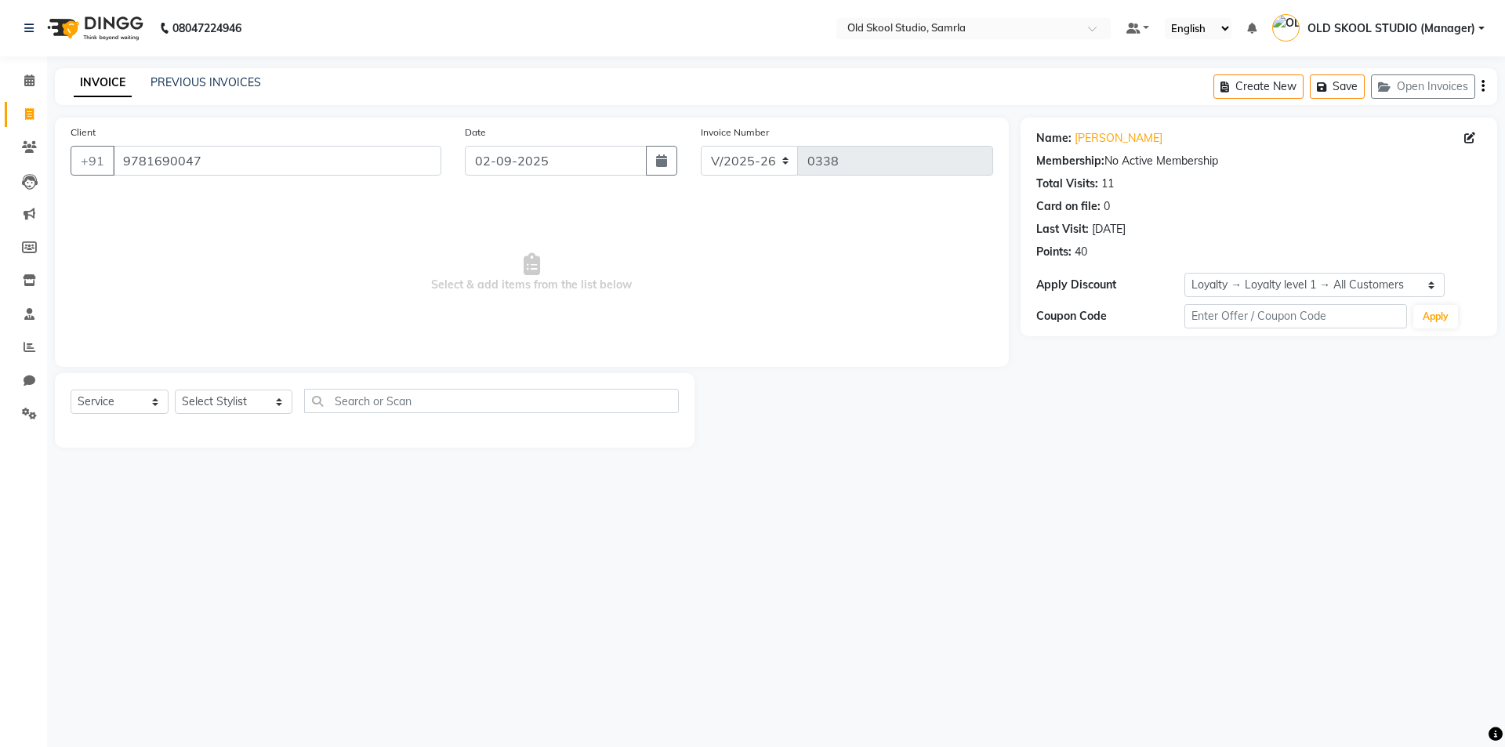
click at [1116, 284] on div "Apply Discount" at bounding box center [1111, 285] width 148 height 16
click at [779, 350] on span "Select & add items from the list below" at bounding box center [532, 272] width 923 height 157
click at [281, 405] on select "Select Stylist [PERSON_NAME] kiran [PERSON_NAME] [PERSON_NAME] OLD SKOOL STUDIO…" at bounding box center [234, 402] width 118 height 24
select select "85585"
click at [175, 390] on select "Select Stylist [PERSON_NAME] kiran [PERSON_NAME] [PERSON_NAME] OLD SKOOL STUDIO…" at bounding box center [234, 402] width 118 height 24
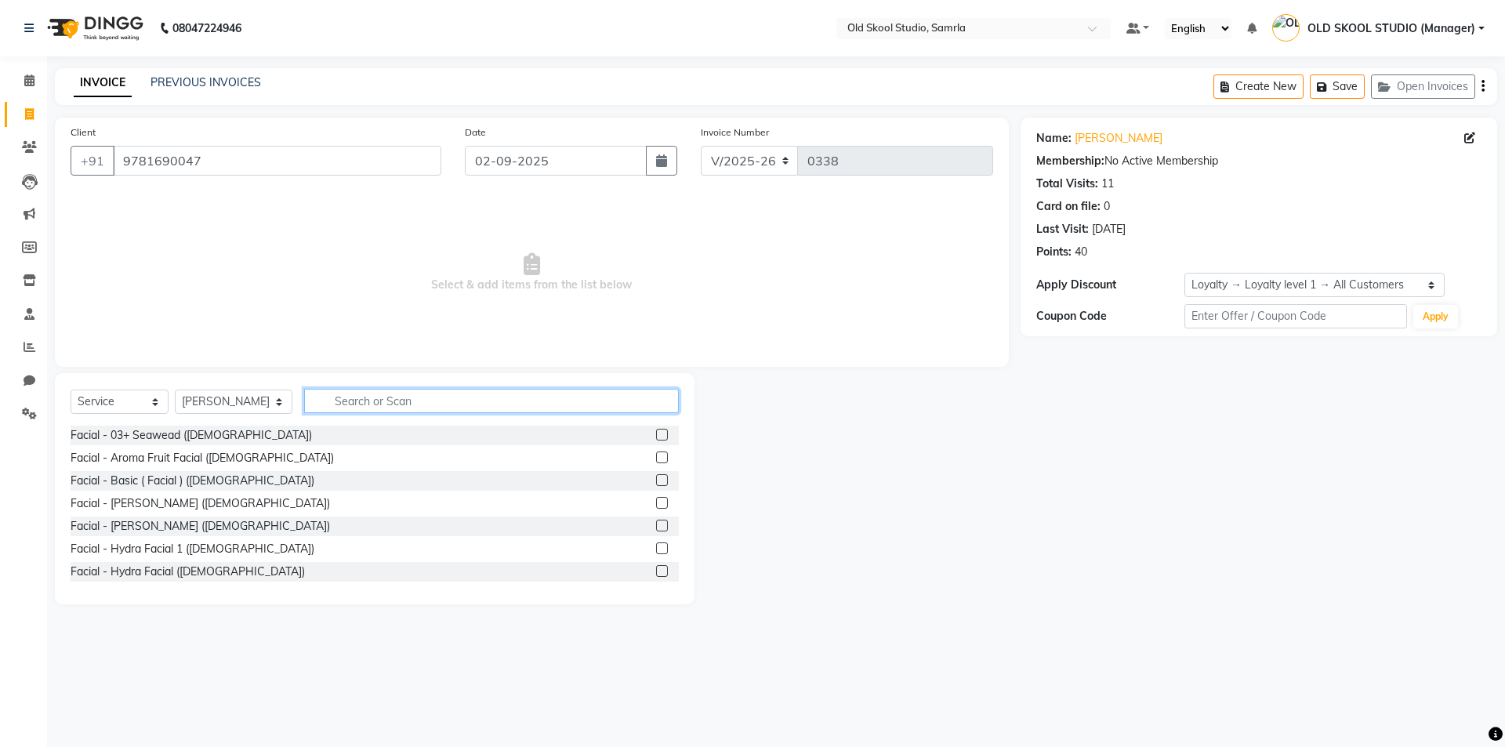
click at [456, 411] on input "text" at bounding box center [491, 401] width 375 height 24
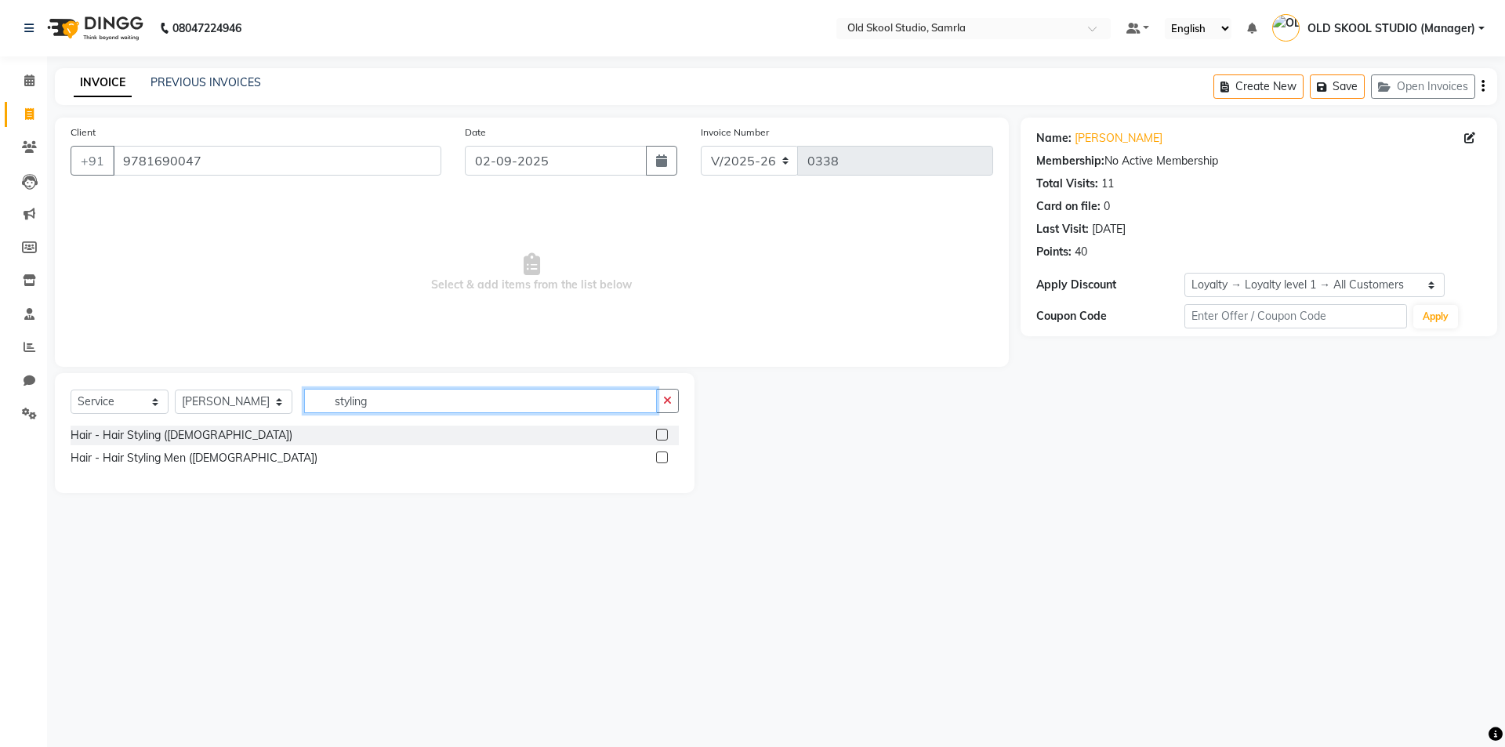
type input "styling"
click at [663, 462] on label at bounding box center [662, 458] width 12 height 12
click at [663, 462] on input "checkbox" at bounding box center [661, 458] width 10 height 10
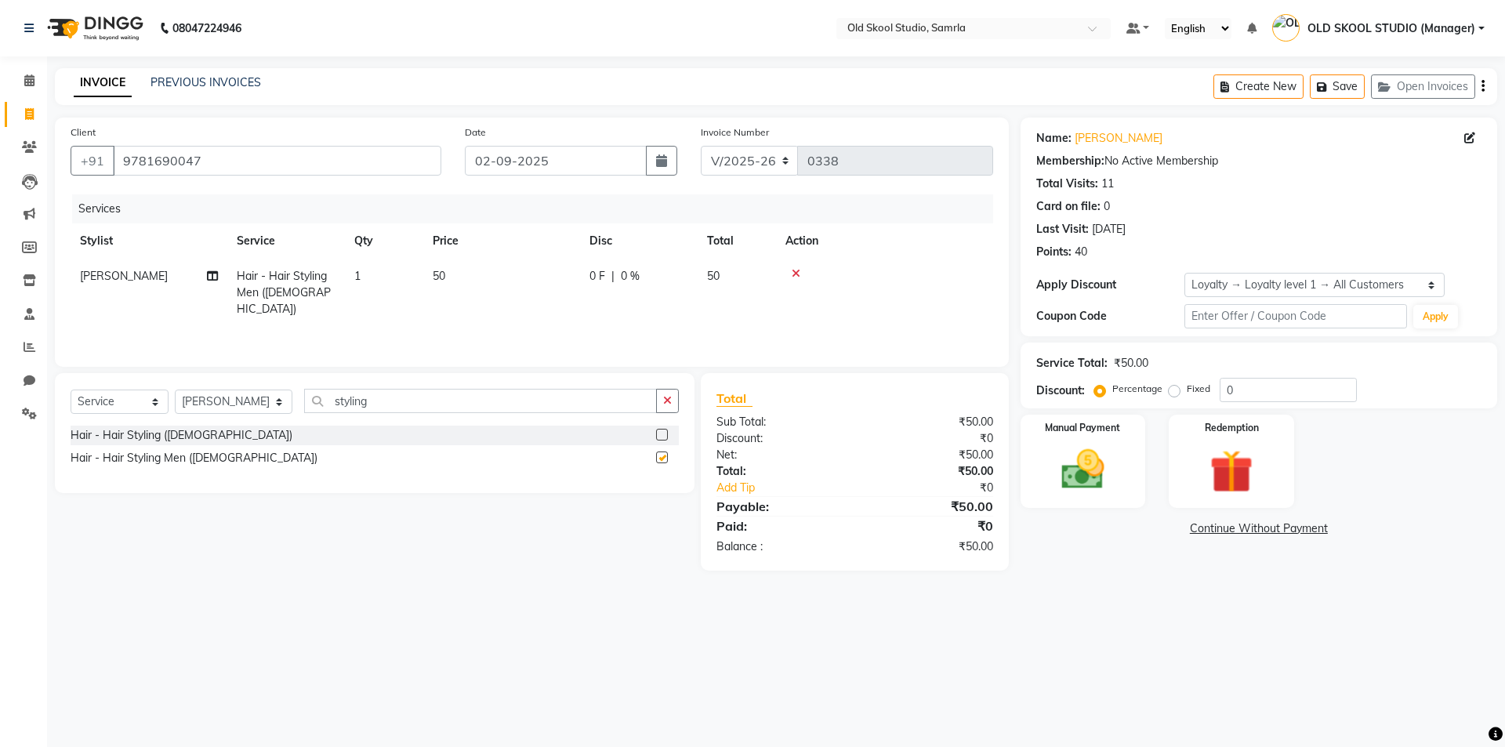
checkbox input "false"
click at [983, 525] on div "₹0" at bounding box center [930, 526] width 150 height 19
click at [1114, 463] on img at bounding box center [1083, 470] width 73 height 52
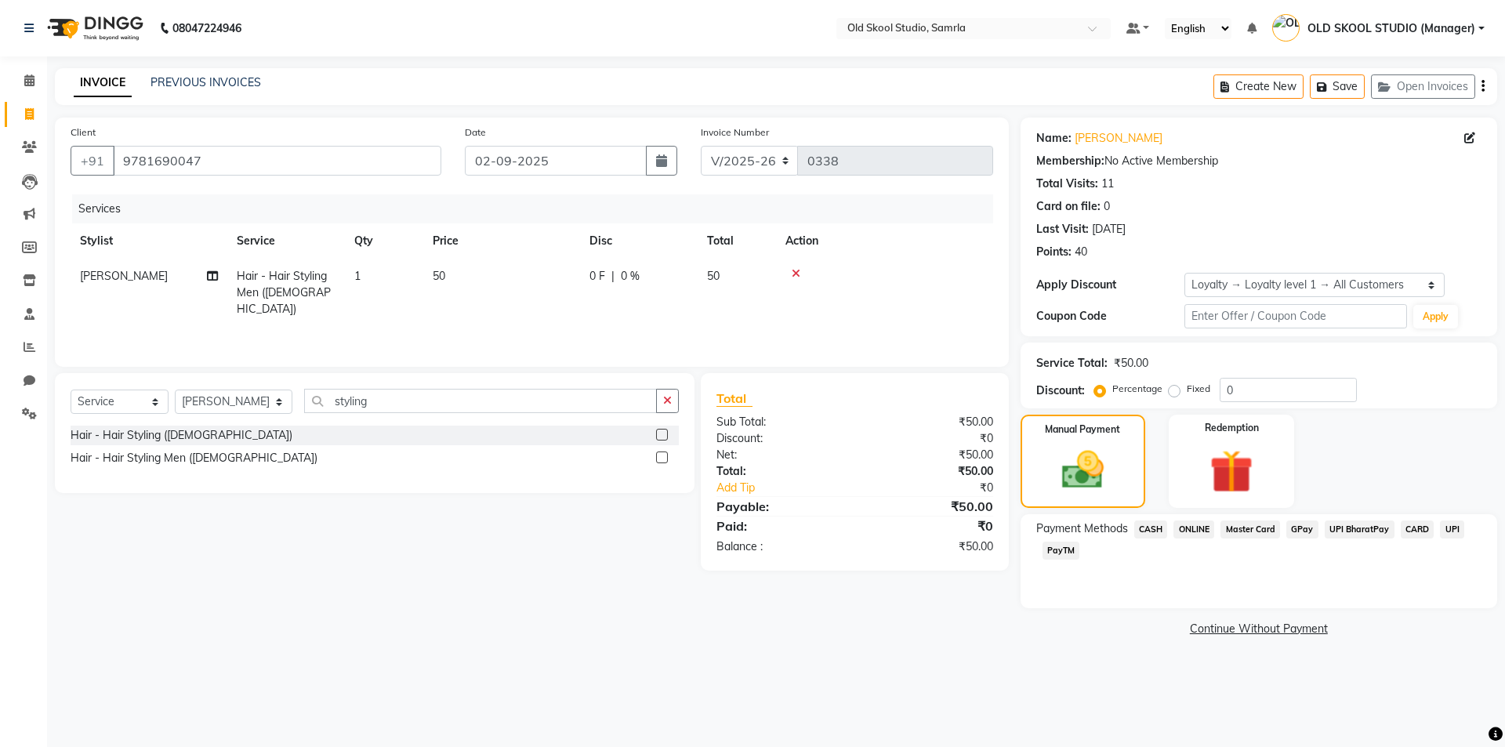
click at [1159, 533] on span "CASH" at bounding box center [1152, 530] width 34 height 18
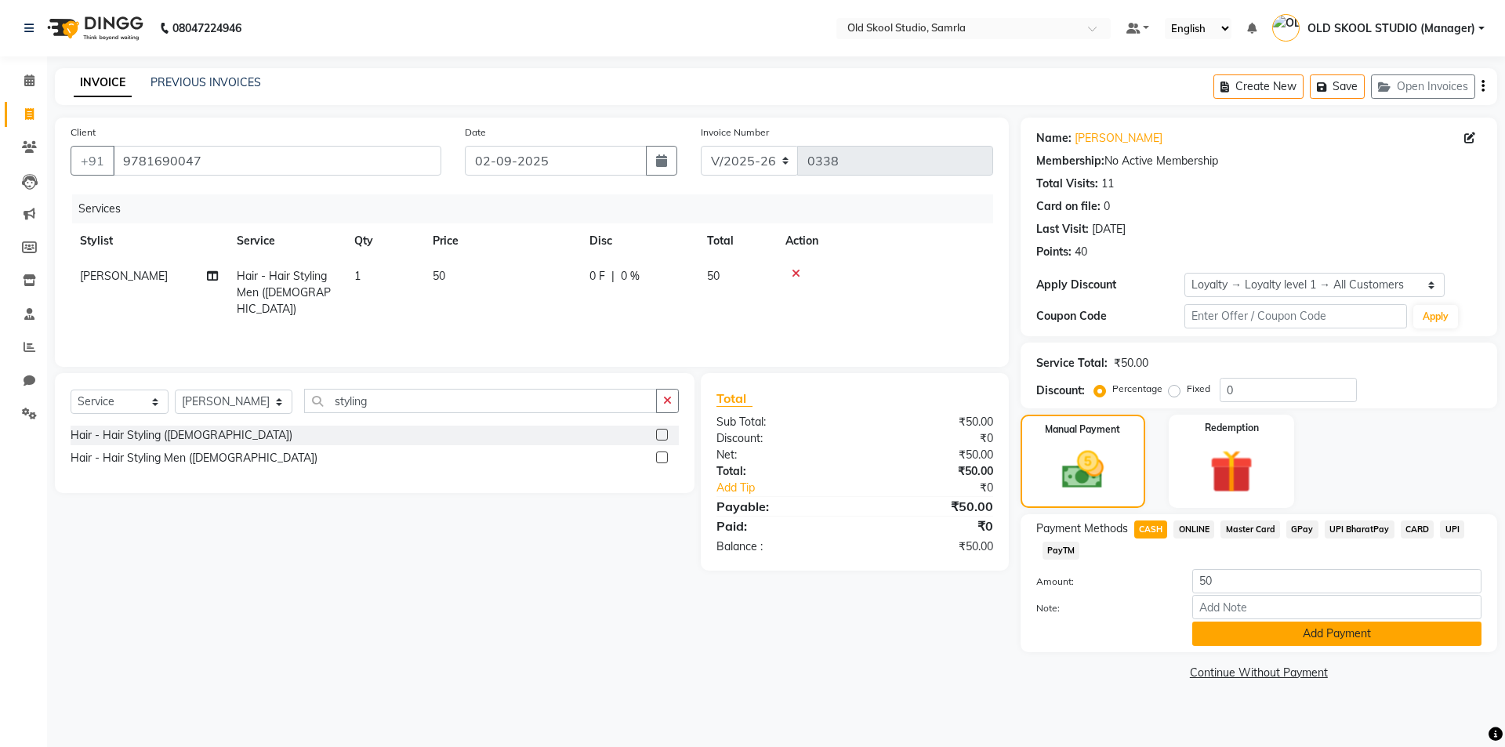
click at [1266, 631] on button "Add Payment" at bounding box center [1337, 634] width 289 height 24
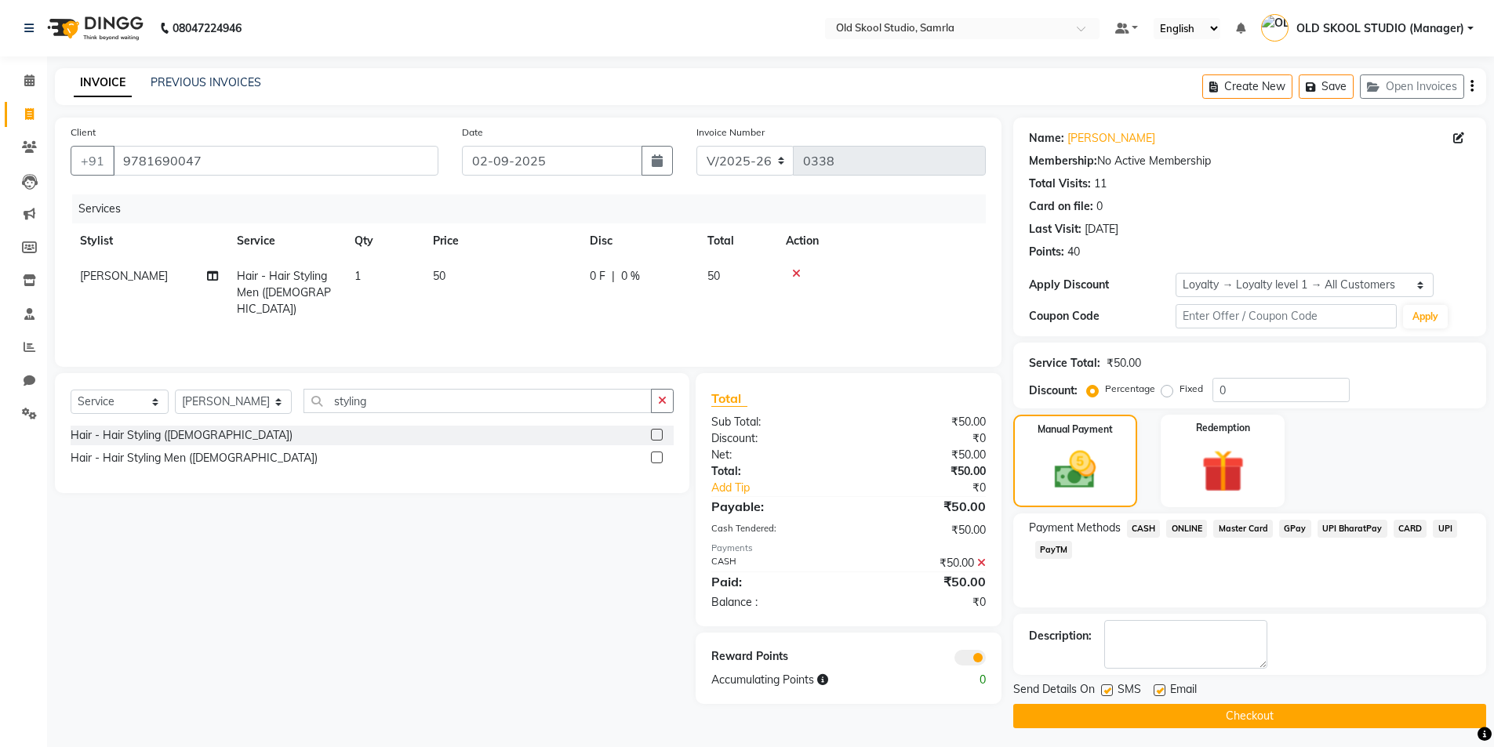
click at [1193, 718] on button "Checkout" at bounding box center [1249, 716] width 473 height 24
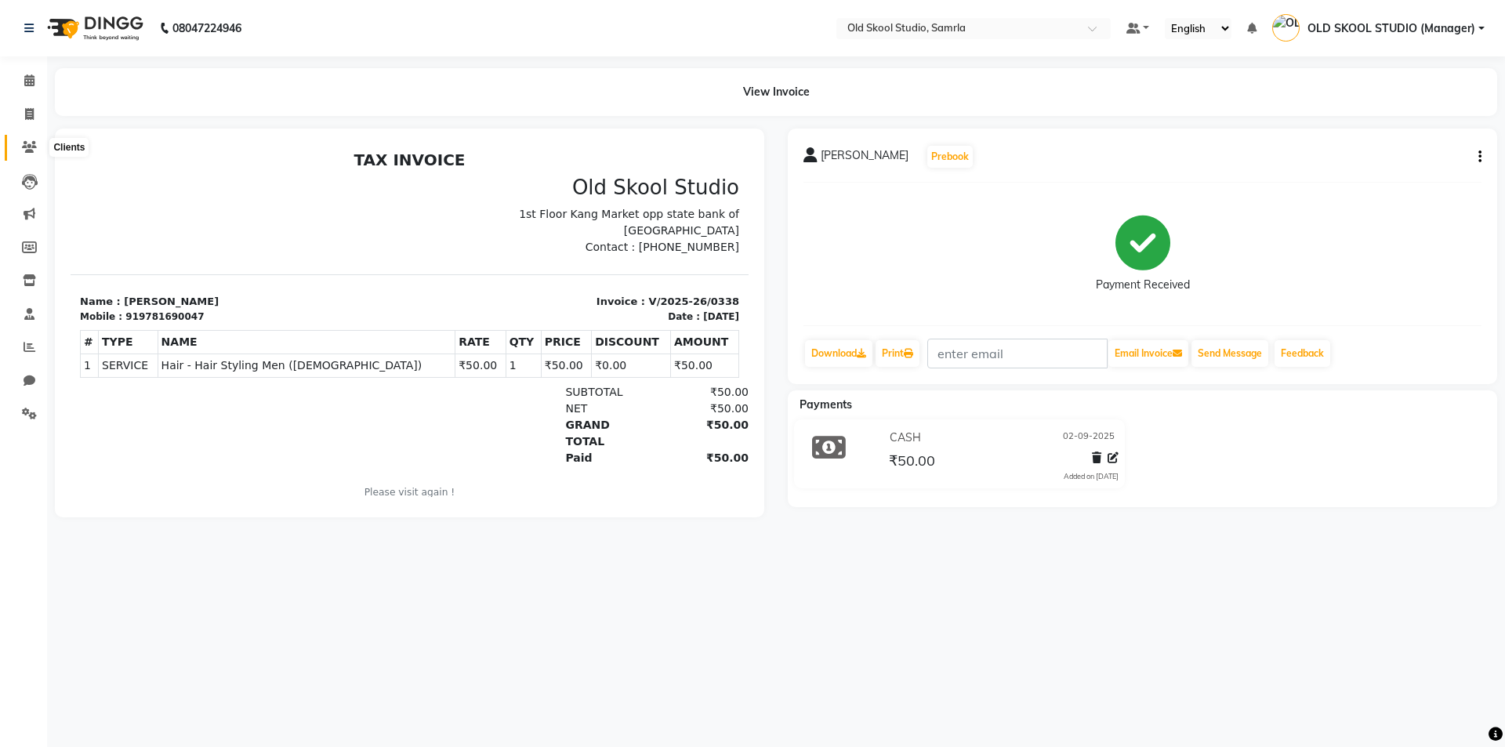
click at [24, 143] on icon at bounding box center [29, 147] width 15 height 12
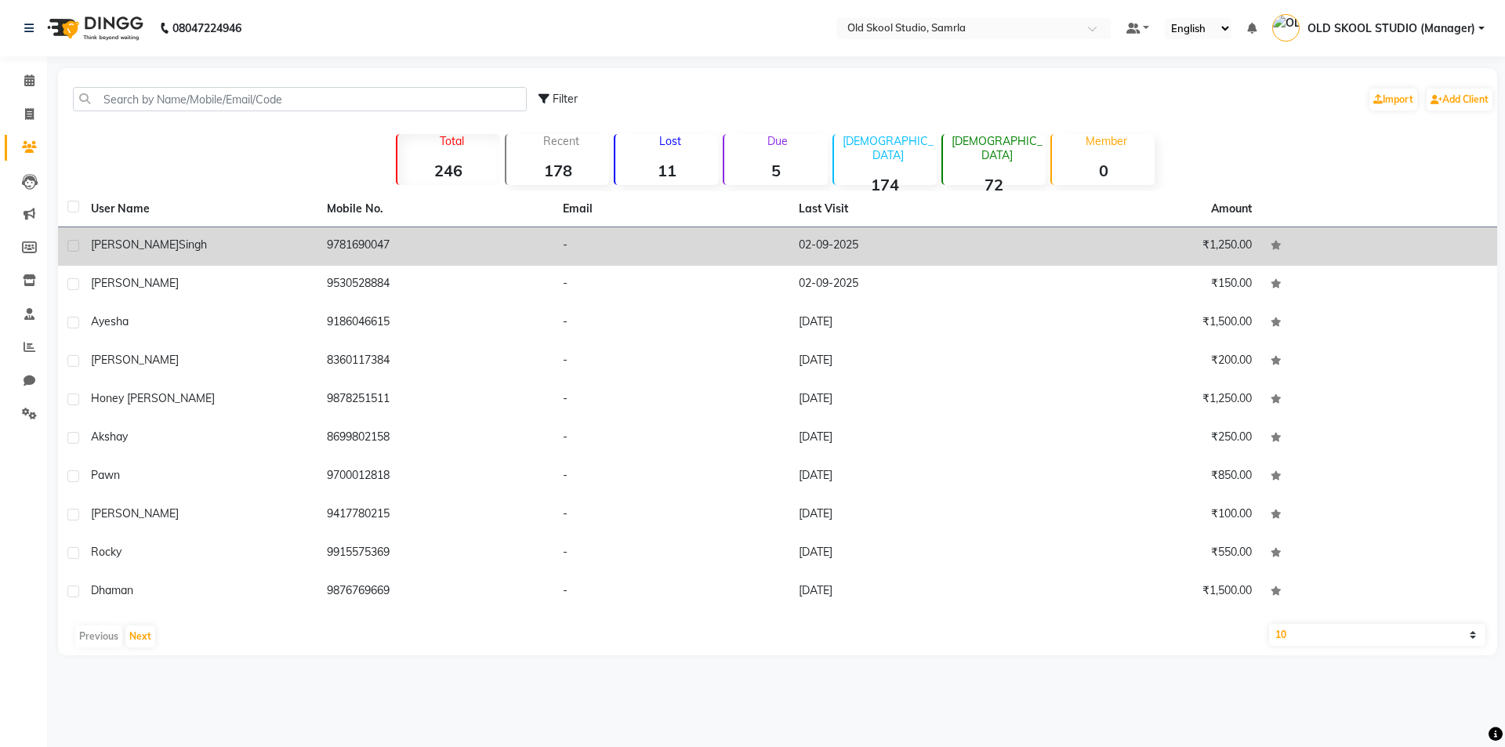
click at [340, 240] on td "9781690047" at bounding box center [436, 246] width 236 height 38
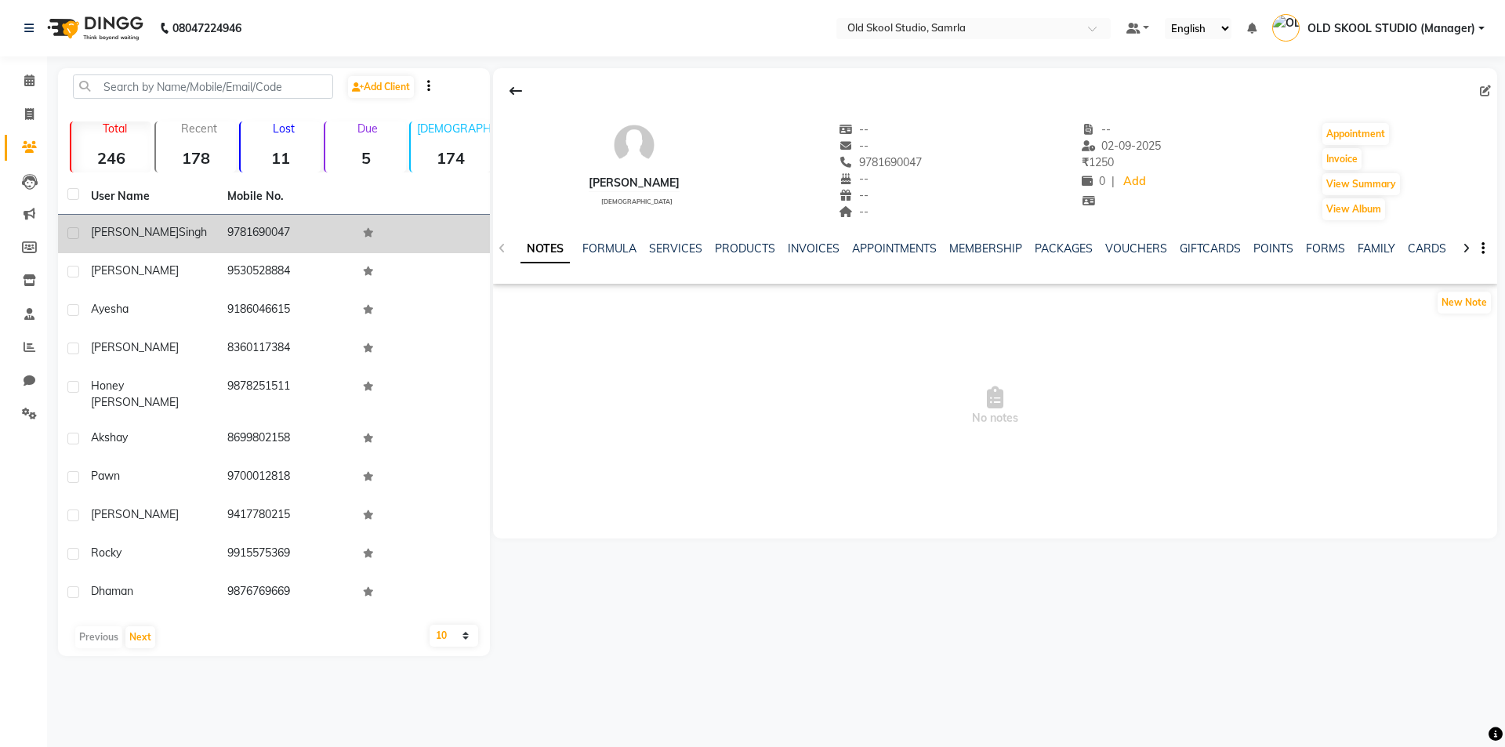
drag, startPoint x: 223, startPoint y: 226, endPoint x: 309, endPoint y: 227, distance: 85.5
click at [309, 227] on td "9781690047" at bounding box center [286, 234] width 136 height 38
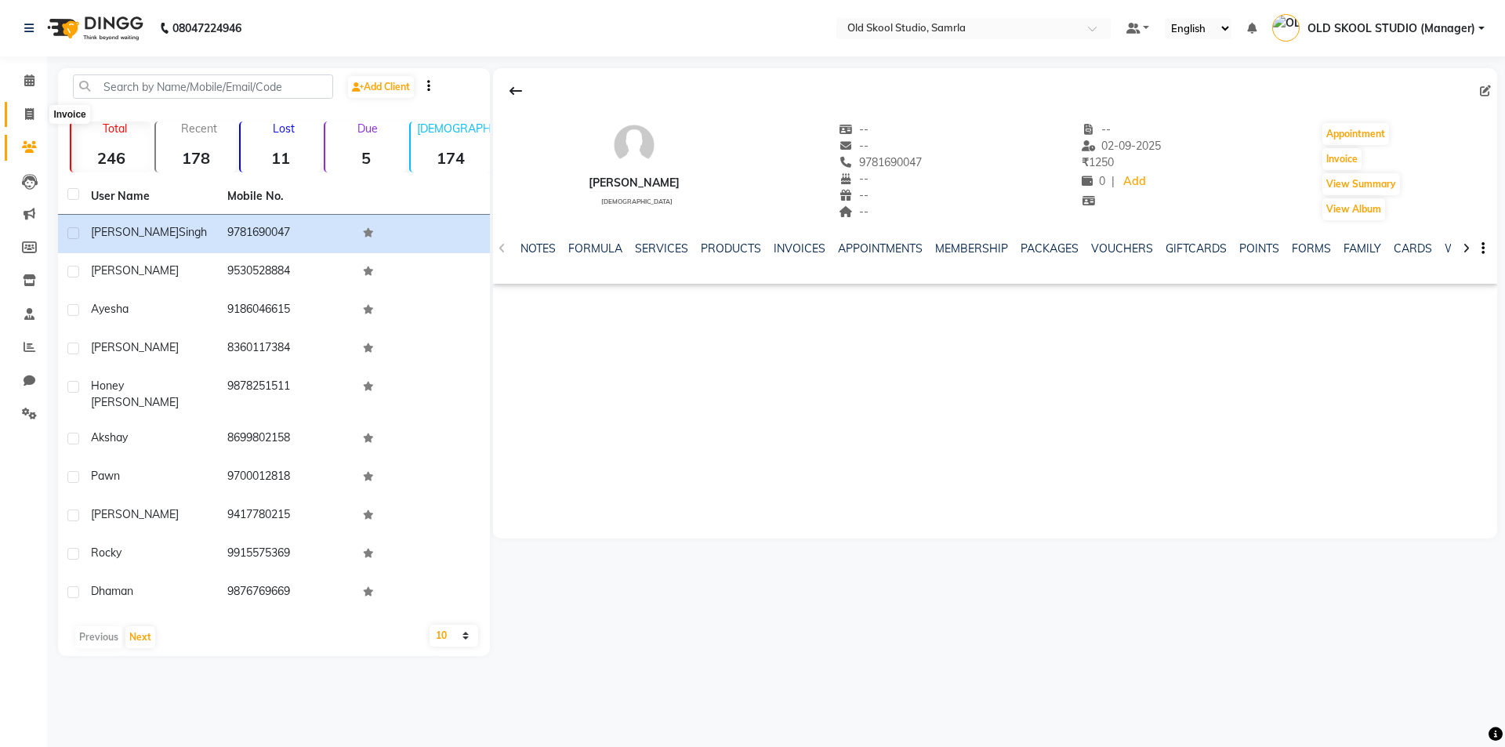
click at [26, 115] on icon at bounding box center [29, 114] width 9 height 12
select select "service"
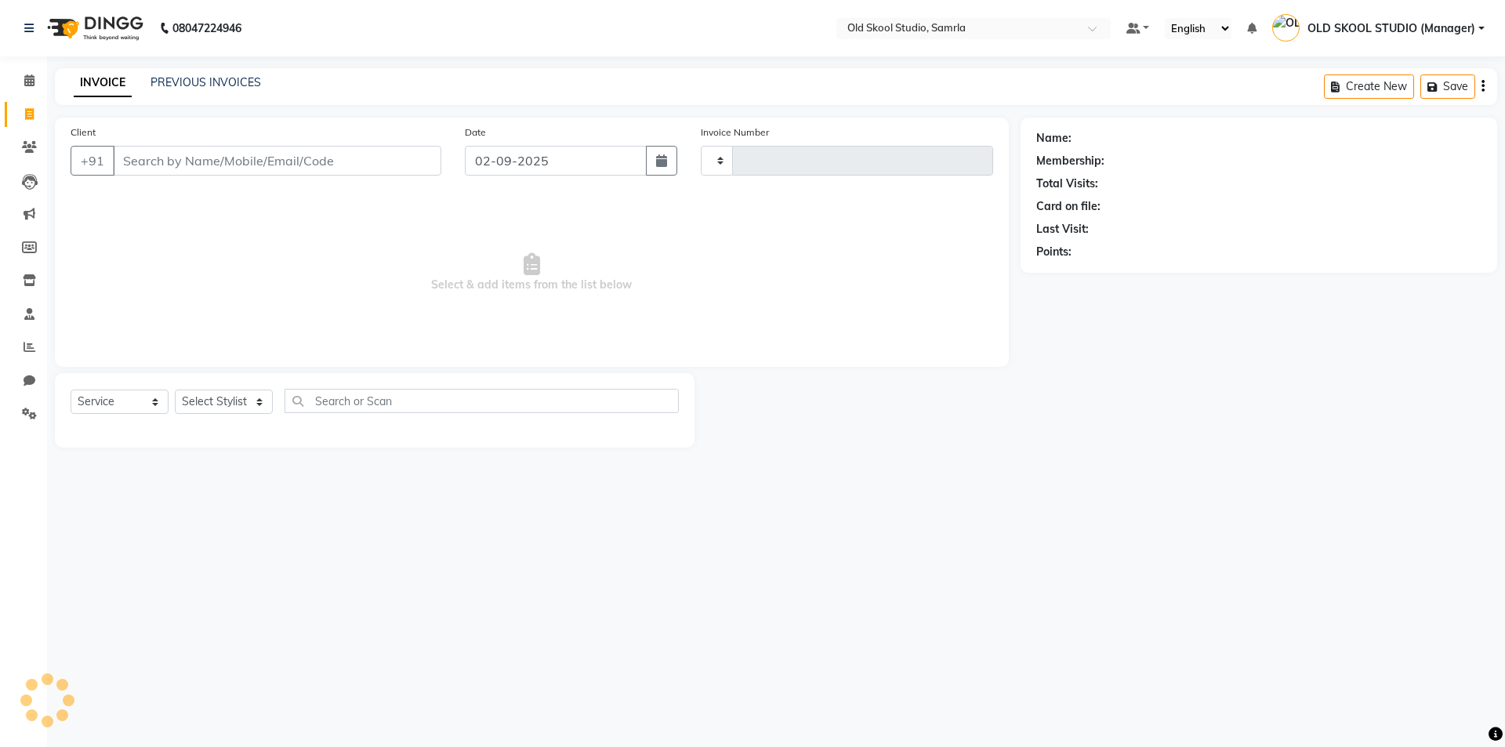
type input "0339"
select select "8041"
click at [618, 382] on div "Select Service Product Membership Package Voucher Prepaid Gift Card Select Styl…" at bounding box center [375, 410] width 640 height 74
click at [671, 286] on span "Select & add items from the list below" at bounding box center [532, 272] width 923 height 157
